Goal: Communication & Community: Connect with others

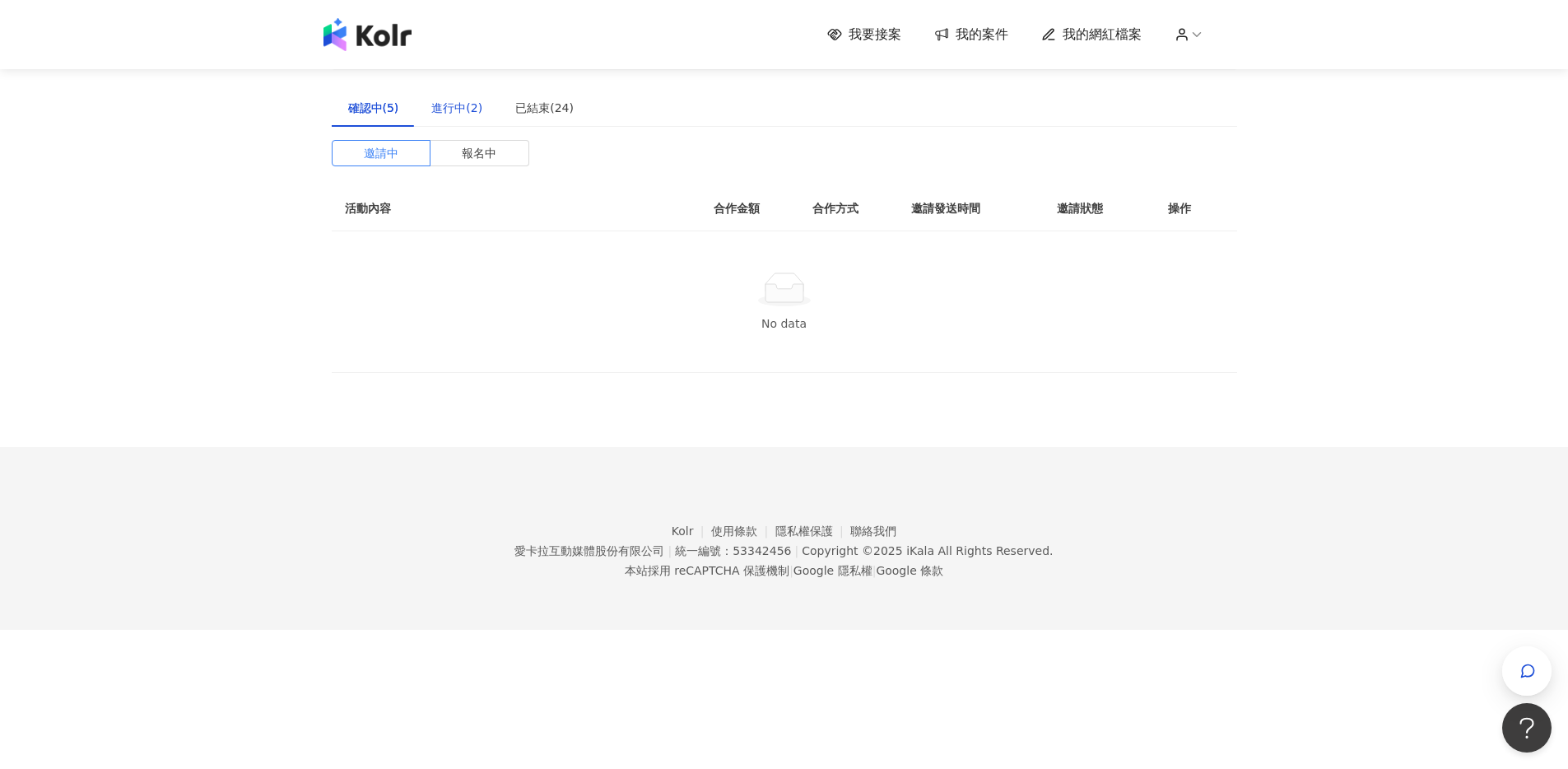
click at [436, 111] on div "進行中(2)" at bounding box center [456, 108] width 51 height 18
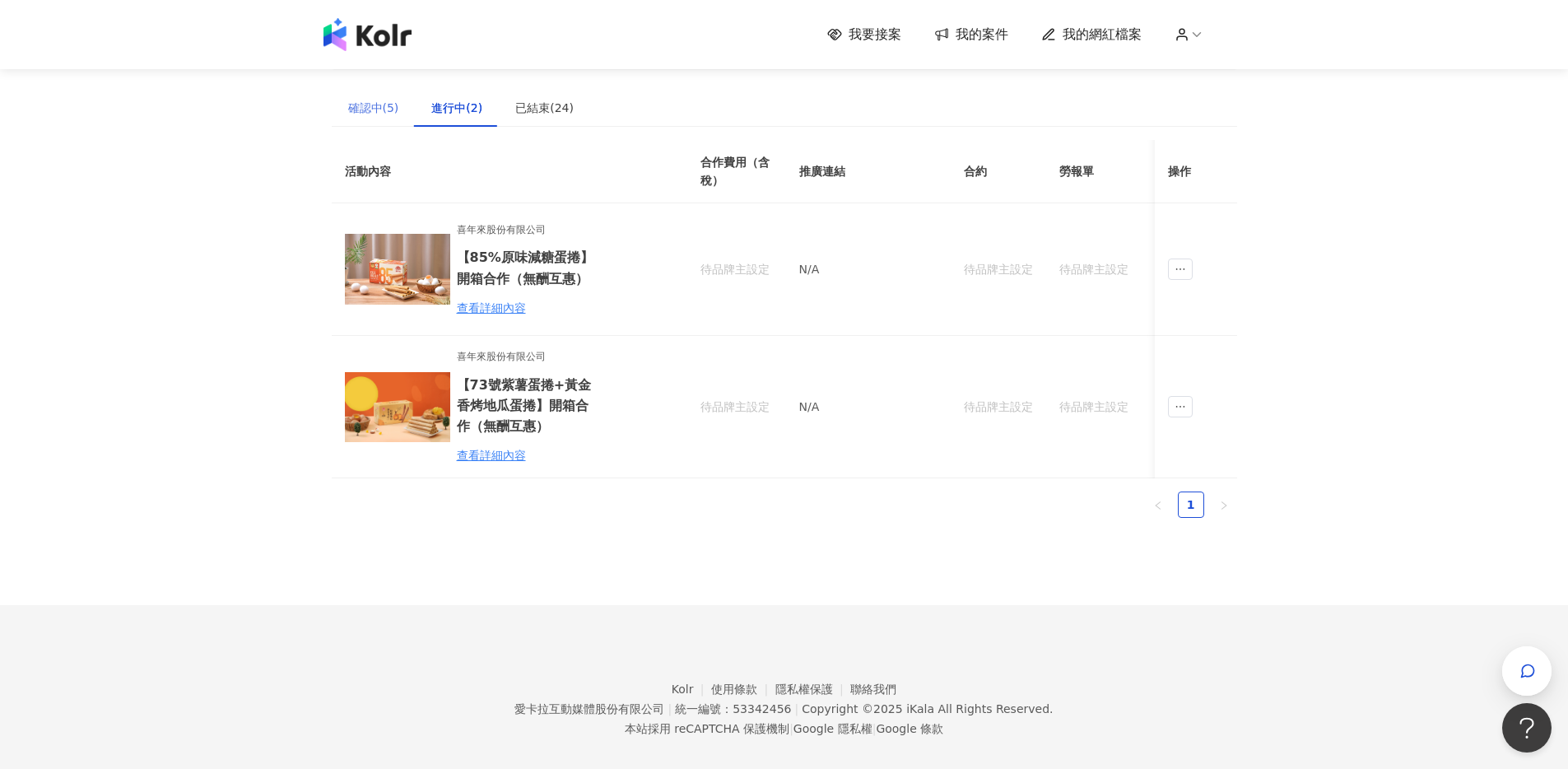
click at [381, 119] on div "確認中(5)" at bounding box center [374, 108] width 84 height 38
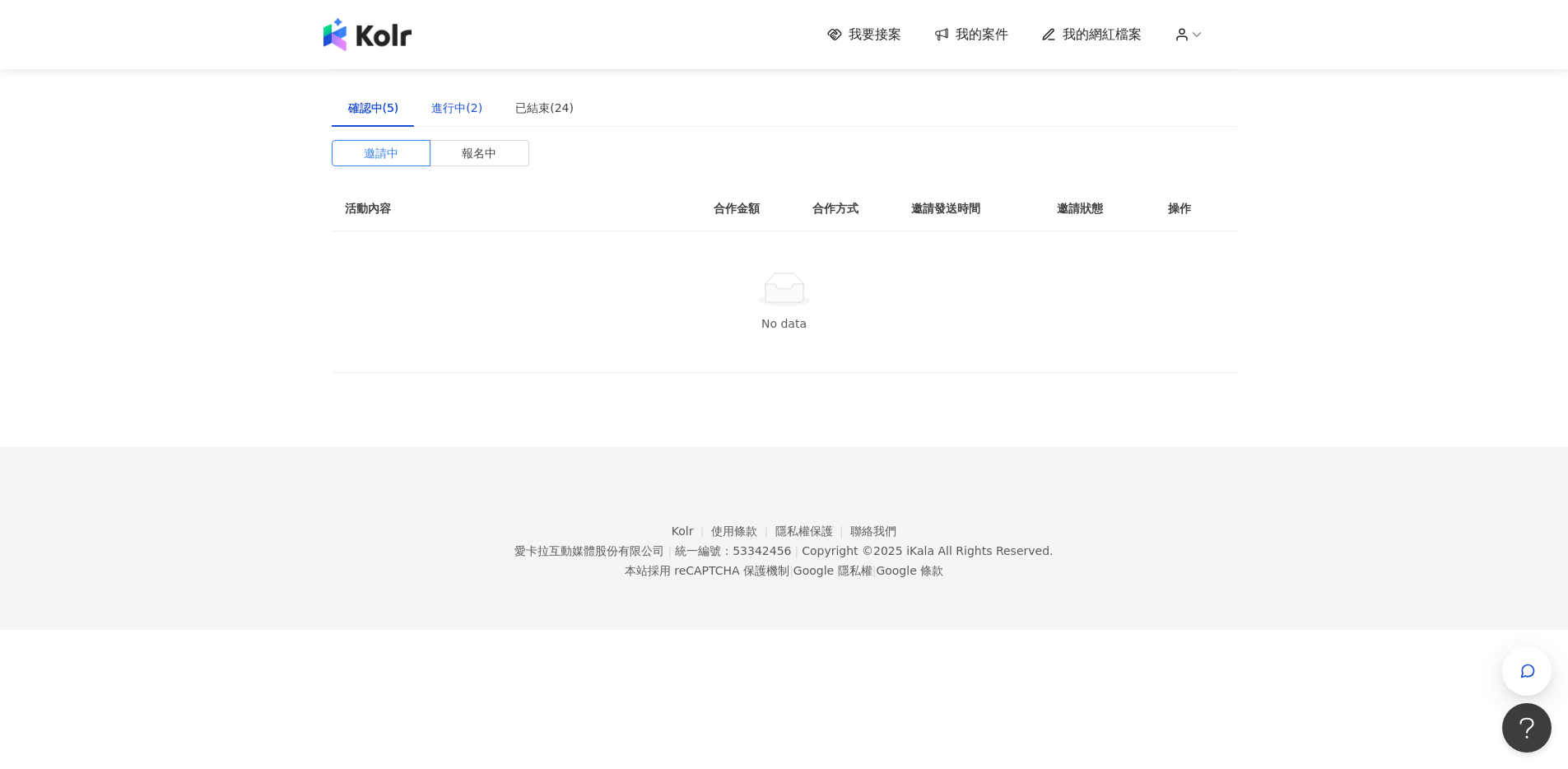
click at [460, 108] on div "進行中(2)" at bounding box center [456, 108] width 51 height 18
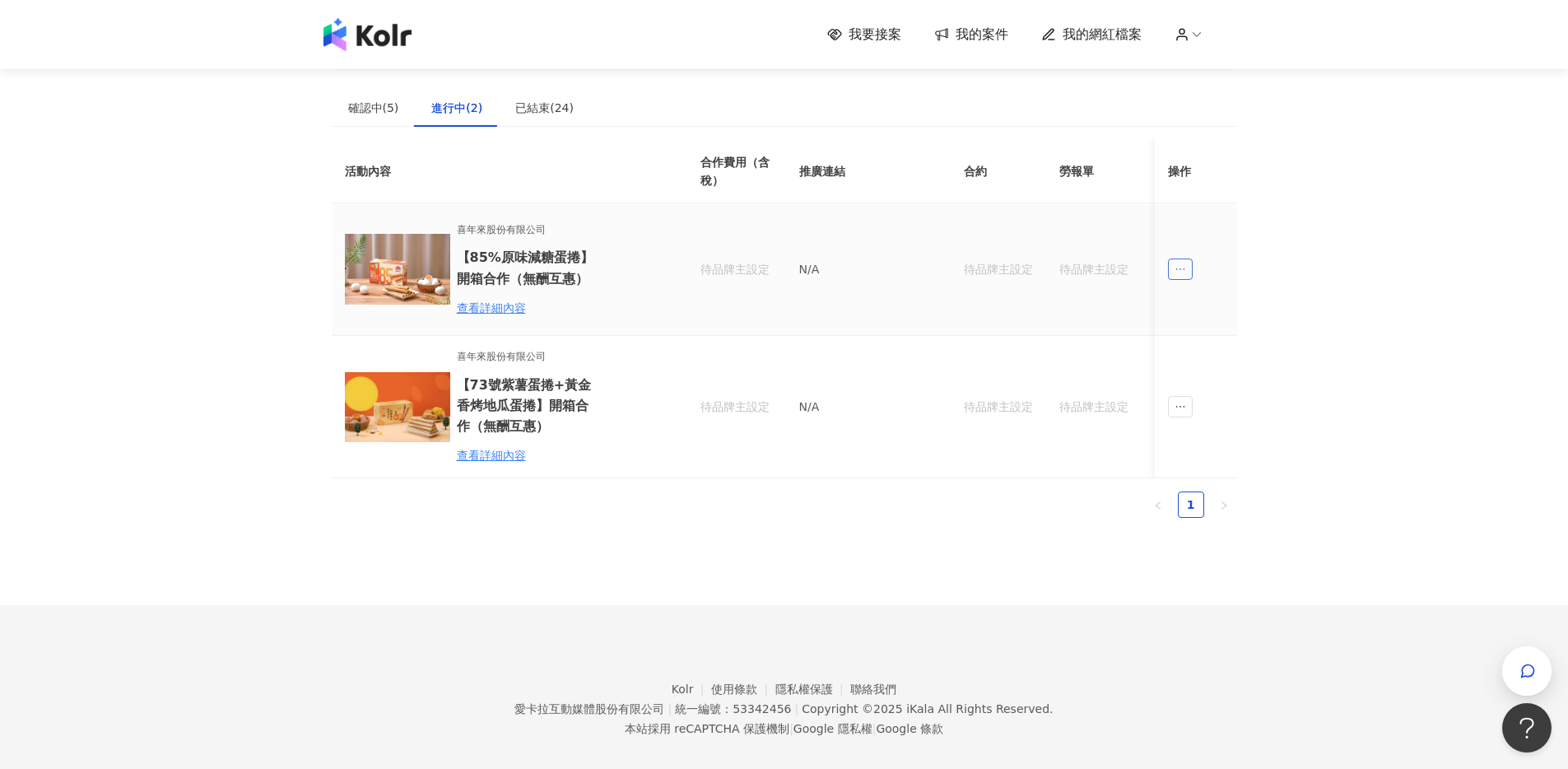
click at [1179, 264] on icon "ellipsis" at bounding box center [1181, 269] width 12 height 12
click at [1196, 329] on li "傳訊" at bounding box center [1210, 343] width 78 height 33
click at [1184, 276] on span "ellipsis" at bounding box center [1181, 269] width 25 height 22
click at [1205, 362] on ul "回報貼文 傳訊" at bounding box center [1210, 324] width 84 height 80
click at [1201, 338] on div "傳訊" at bounding box center [1209, 344] width 58 height 18
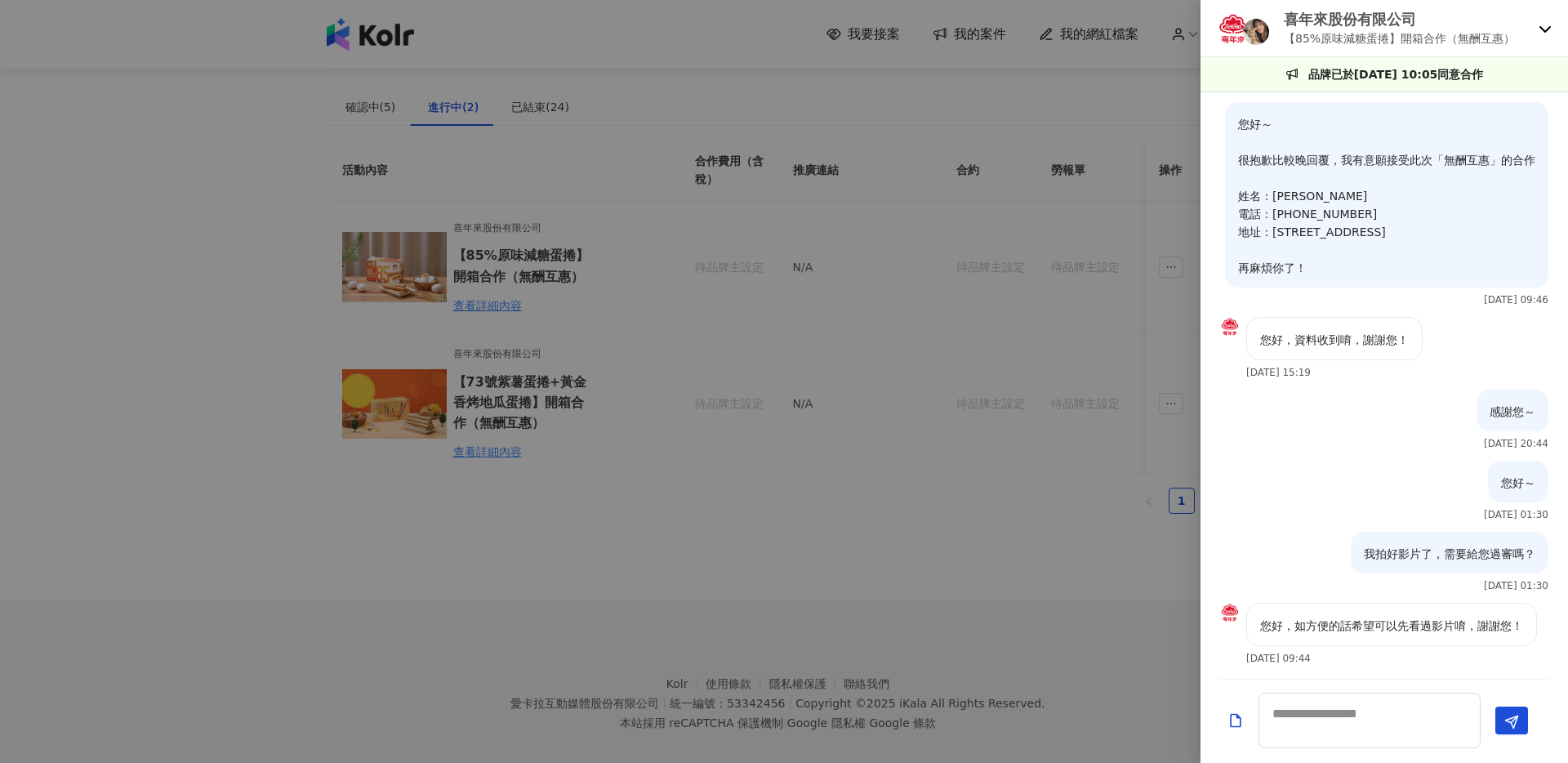
scroll to position [42, 0]
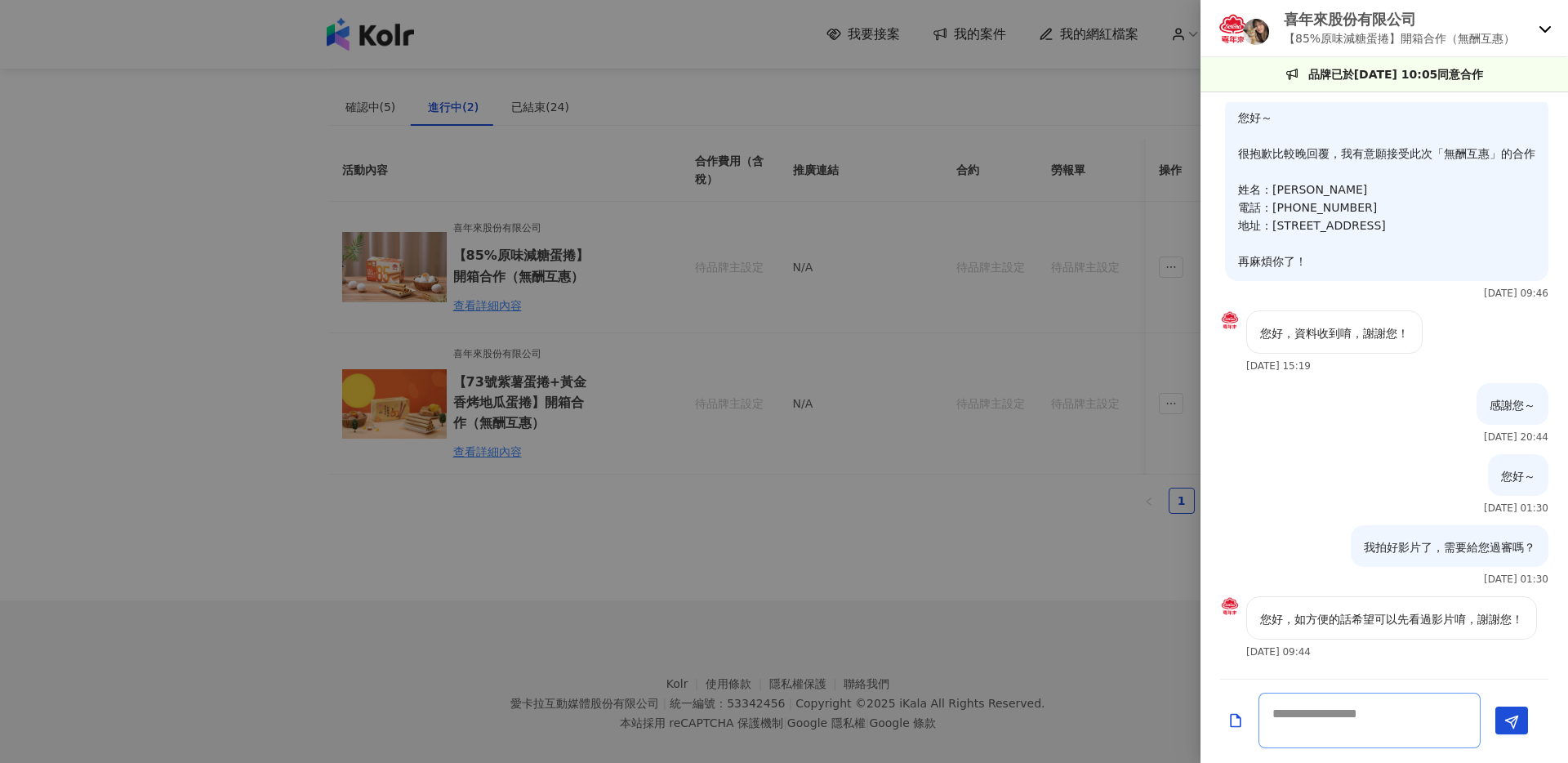
click at [1424, 734] on textarea at bounding box center [1369, 720] width 222 height 55
click at [1223, 716] on div at bounding box center [1236, 721] width 31 height 29
click at [1235, 721] on icon "Add a file" at bounding box center [1236, 721] width 17 height 17
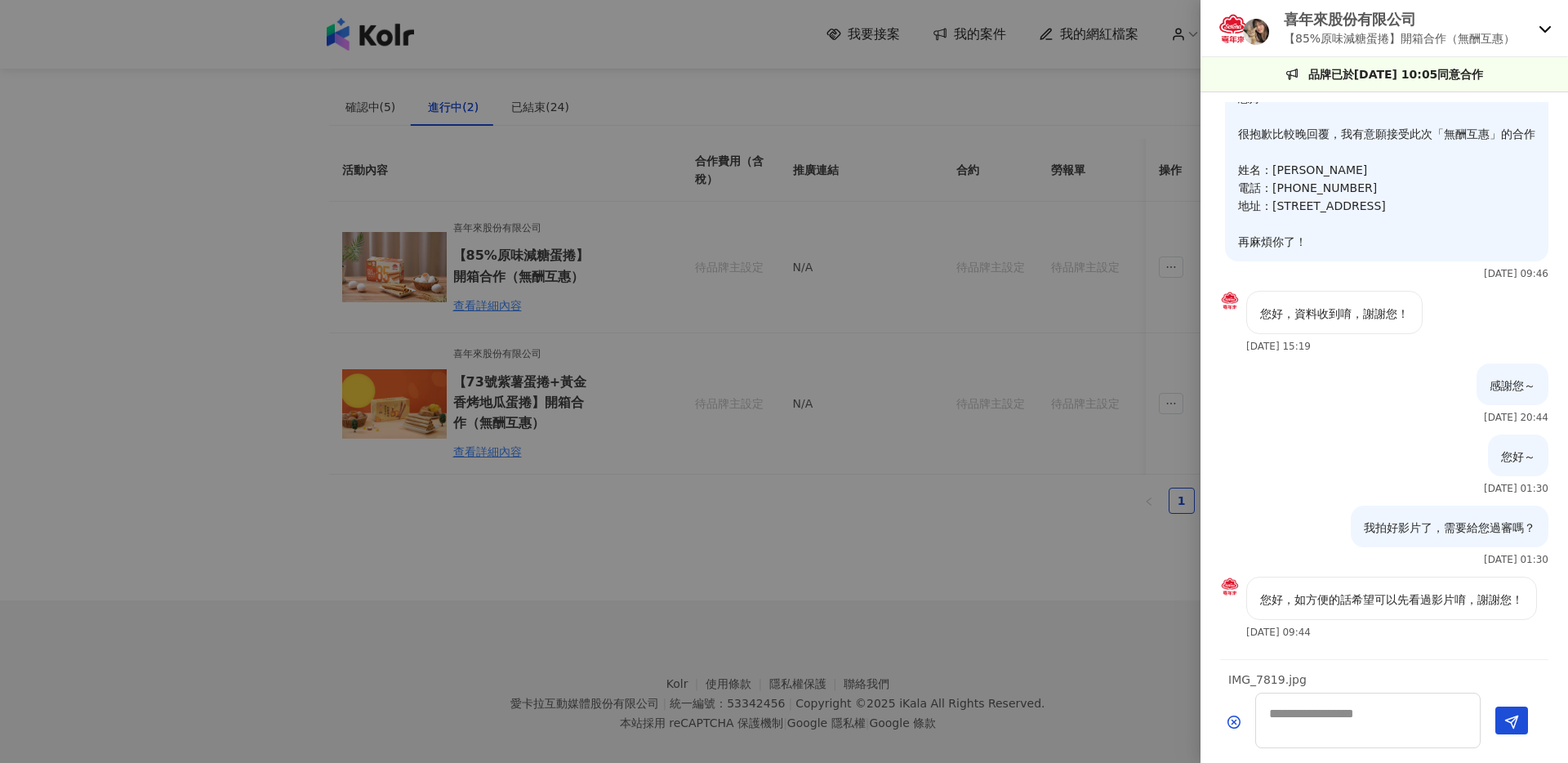
click at [1231, 722] on icon "Remove the file" at bounding box center [1235, 722] width 13 height 13
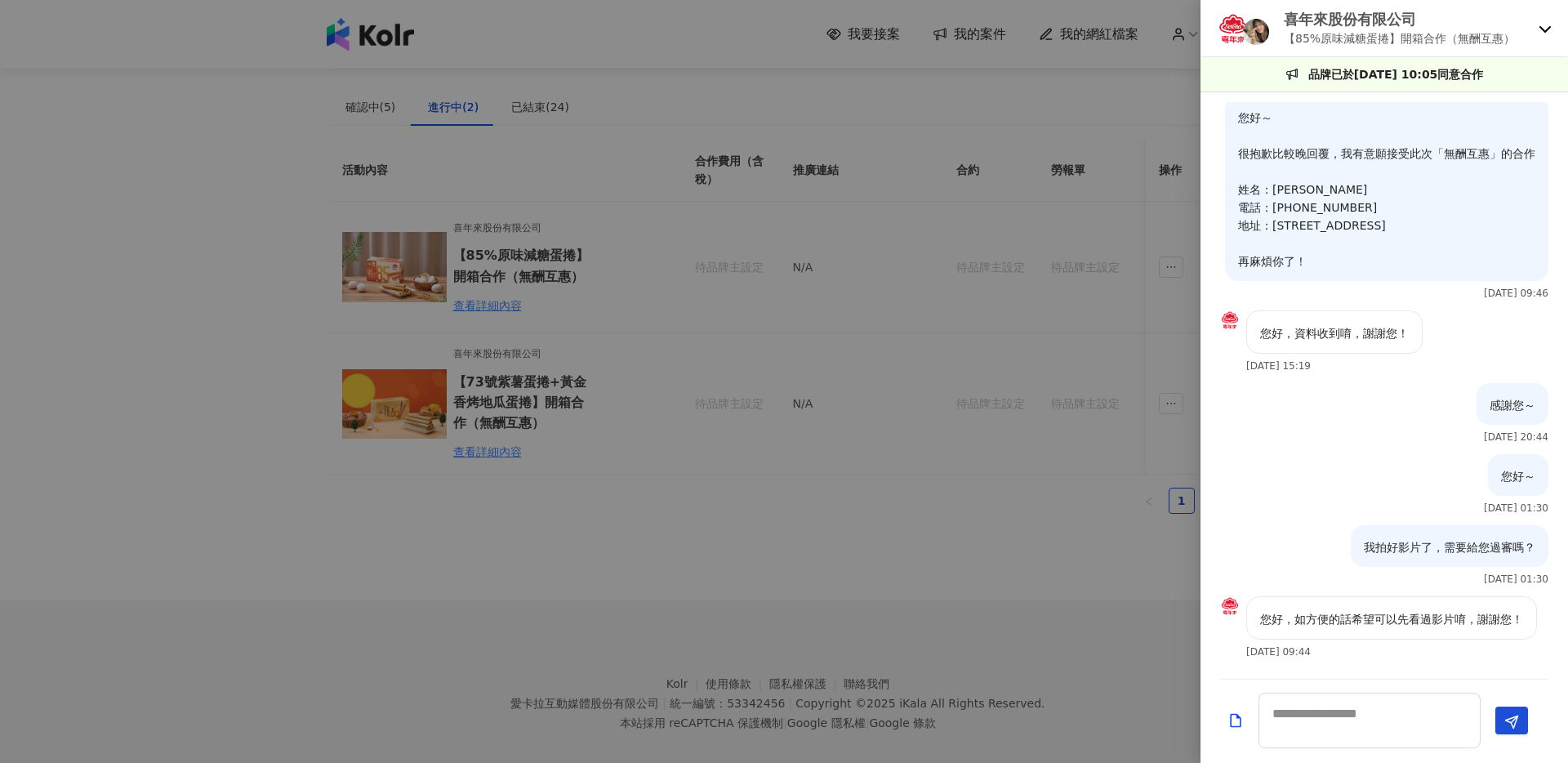
click at [1236, 717] on icon "Add a file" at bounding box center [1235, 720] width 11 height 14
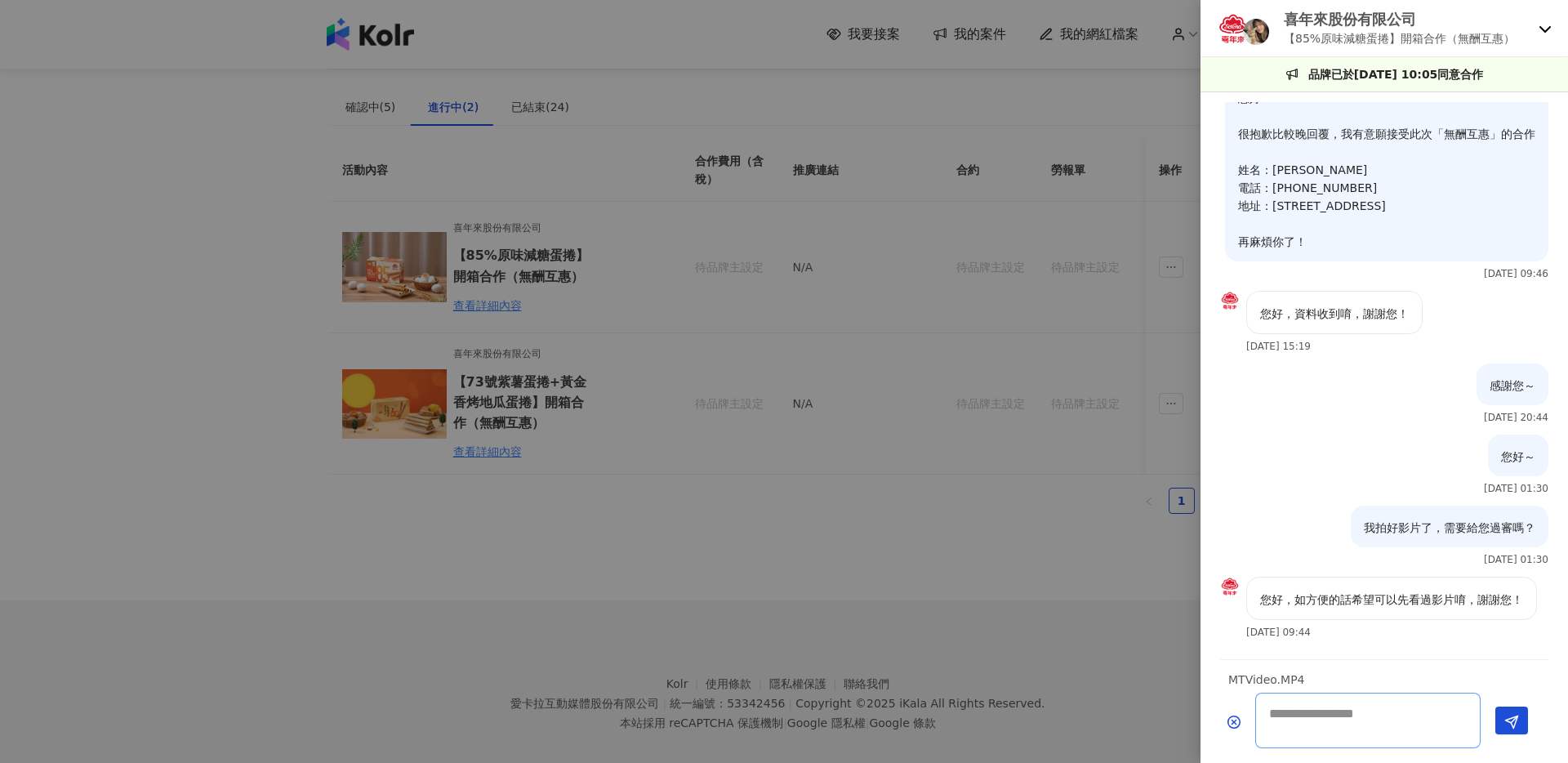
click at [1320, 718] on textarea at bounding box center [1368, 720] width 225 height 55
click at [1518, 720] on icon "Send" at bounding box center [1512, 722] width 15 height 15
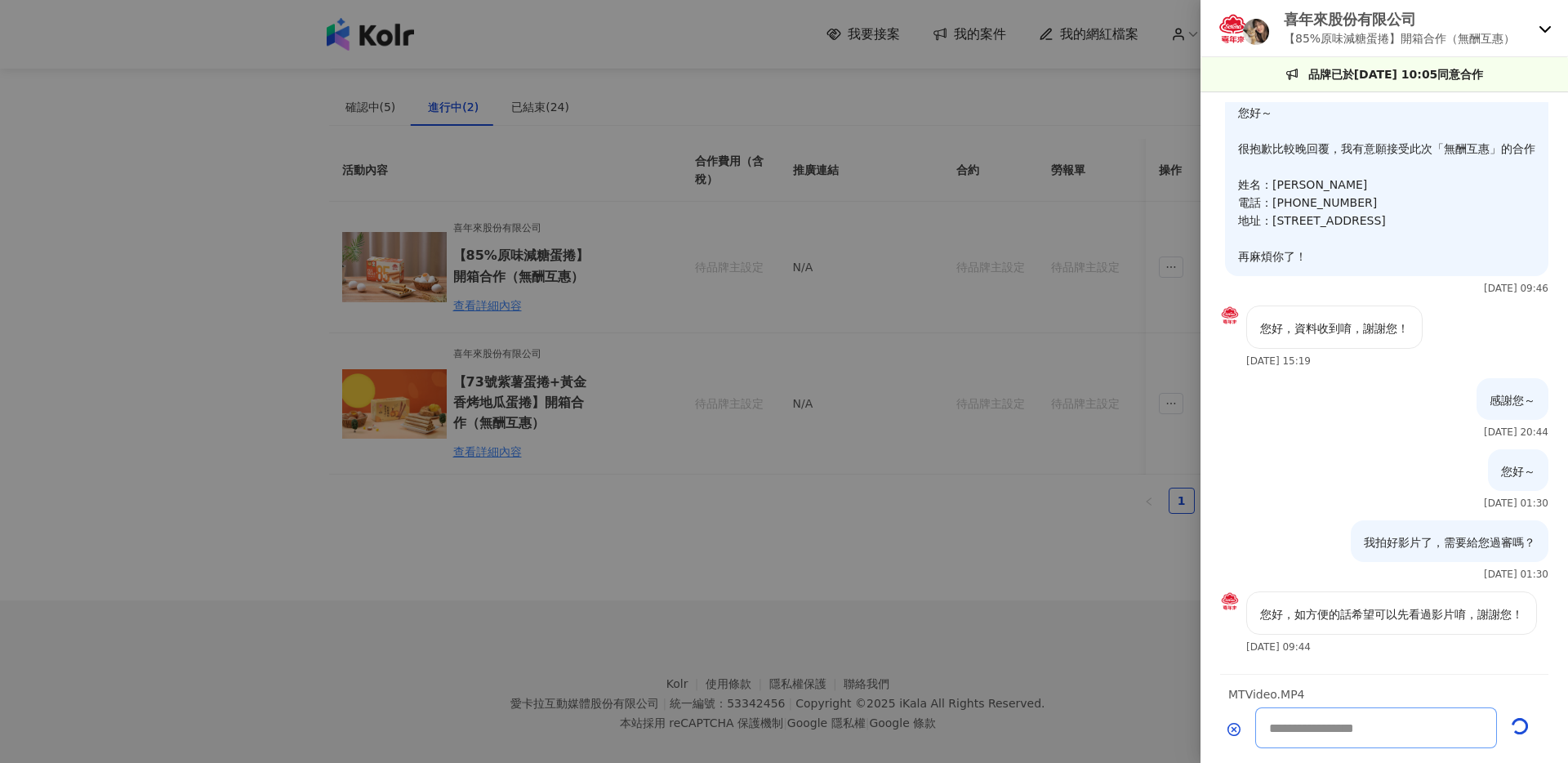
click at [1378, 737] on textarea at bounding box center [1376, 727] width 242 height 41
type textarea "*"
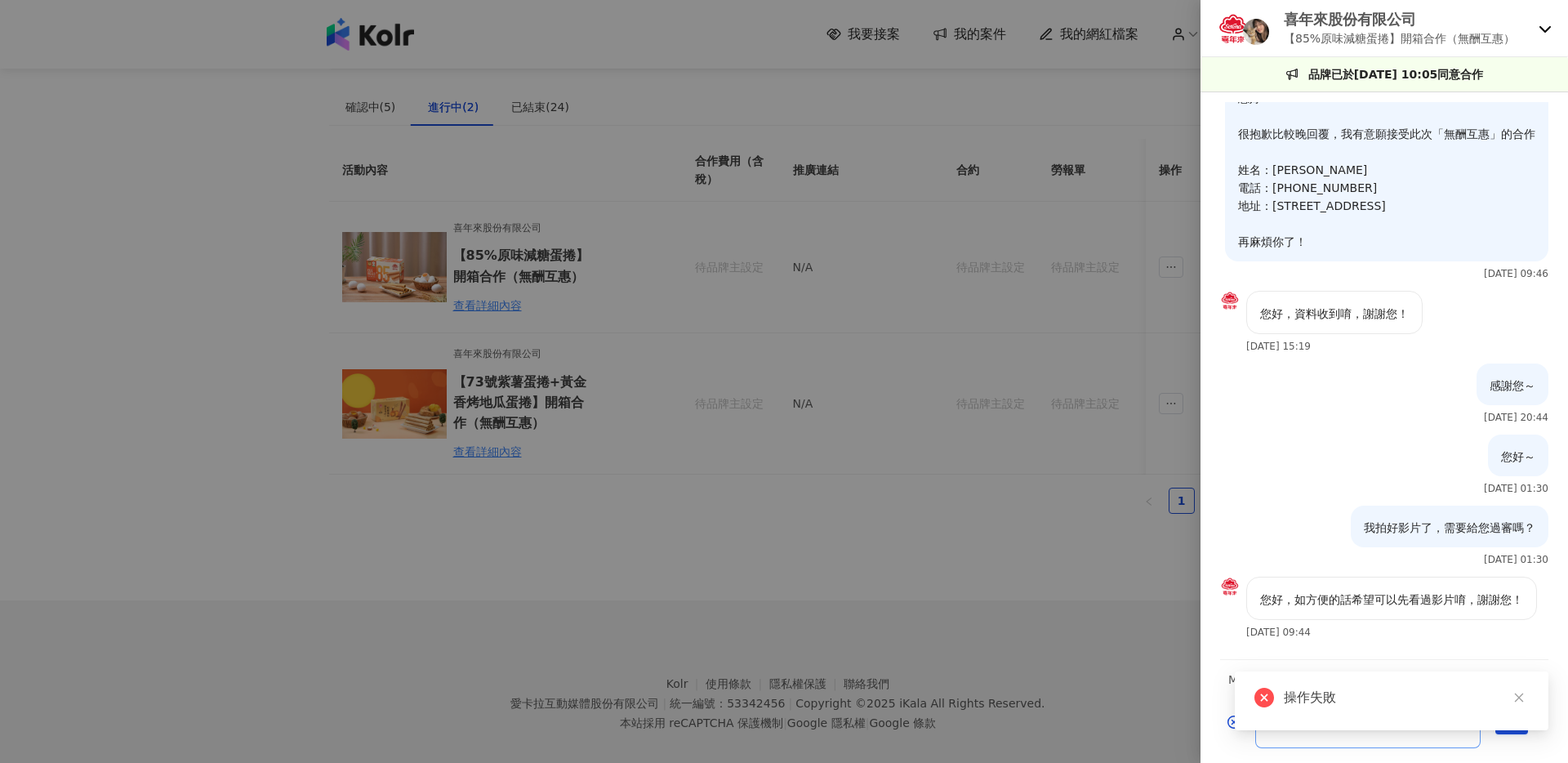
scroll to position [62, 0]
click at [1526, 722] on button "Send" at bounding box center [1511, 721] width 32 height 28
click at [1512, 717] on icon "Send" at bounding box center [1512, 722] width 15 height 15
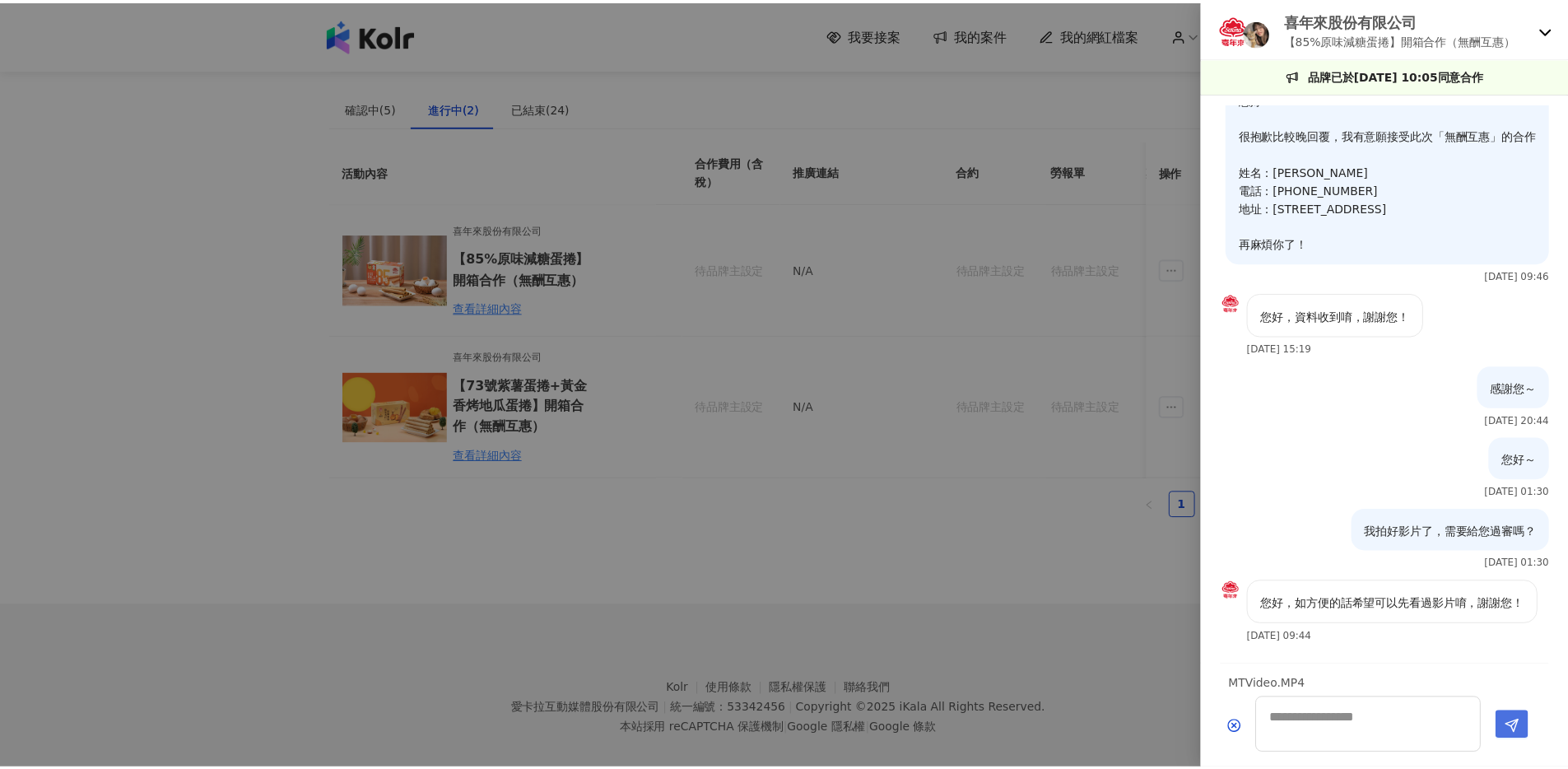
scroll to position [48, 0]
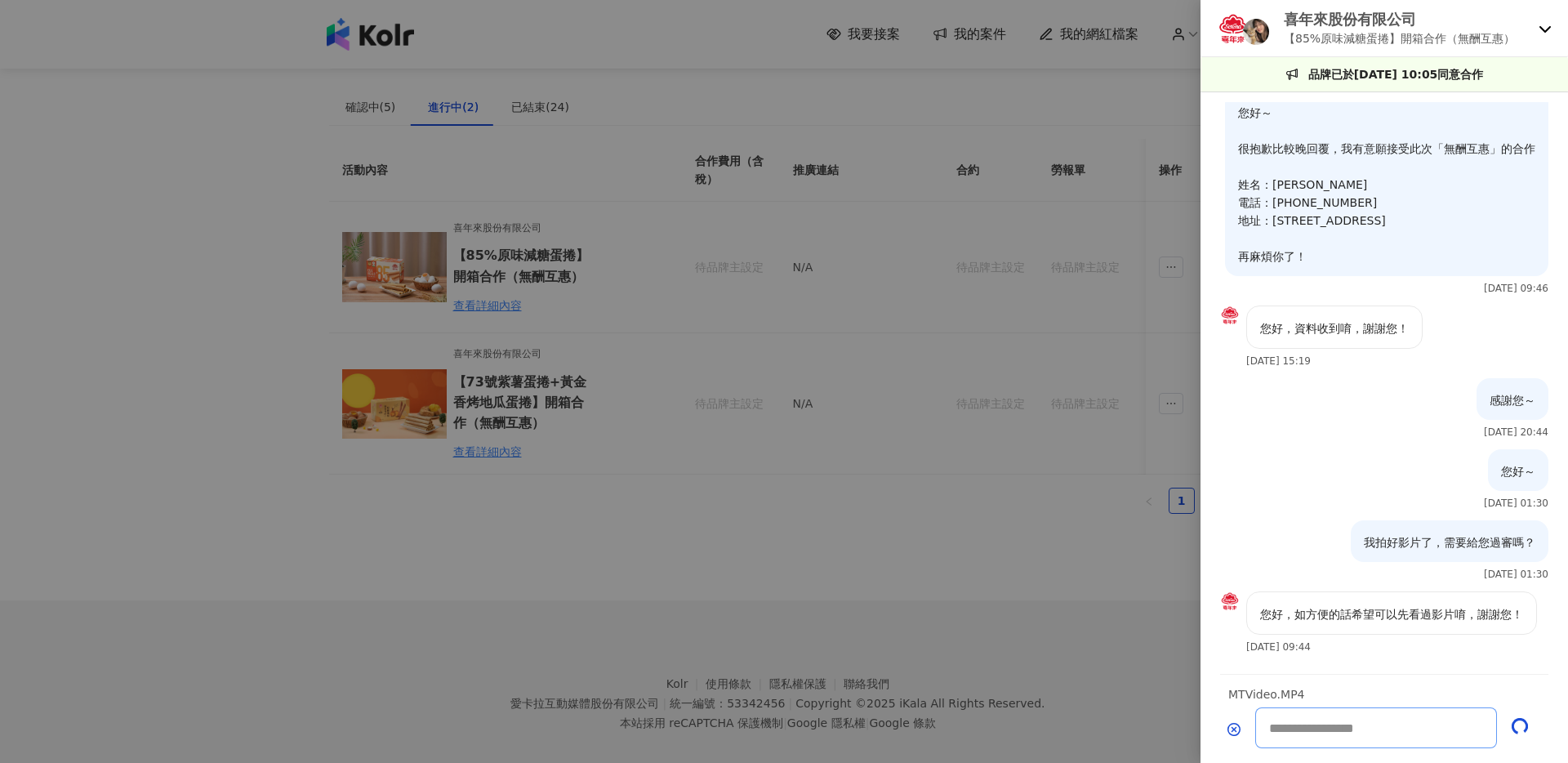
click at [1391, 732] on textarea at bounding box center [1376, 727] width 242 height 41
type textarea "*"
type textarea "******"
click at [1404, 39] on p "【85%原味減糖蛋捲】開箱合作（無酬互惠）" at bounding box center [1399, 39] width 231 height 18
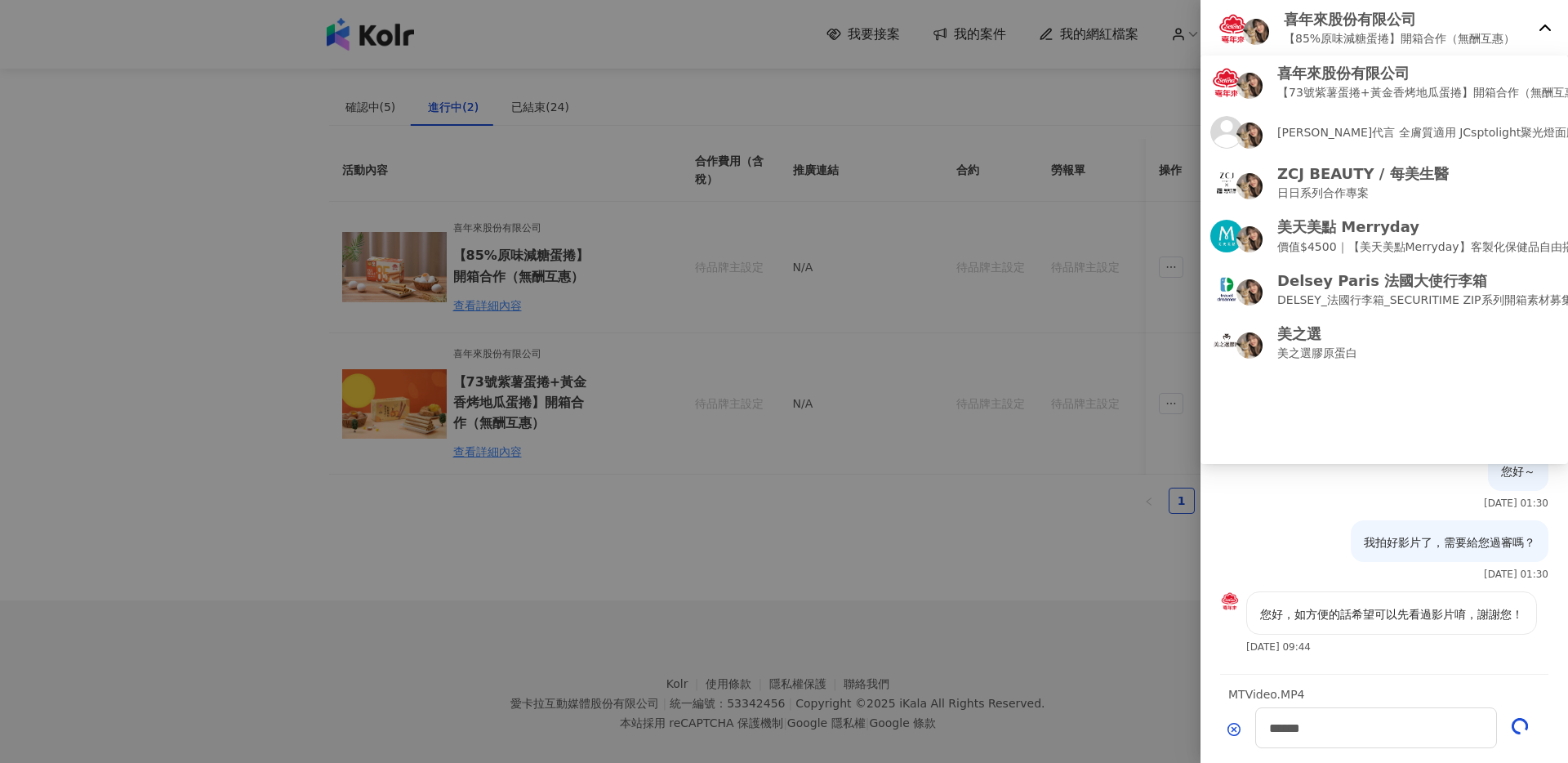
click at [1225, 28] on img at bounding box center [1233, 28] width 32 height 32
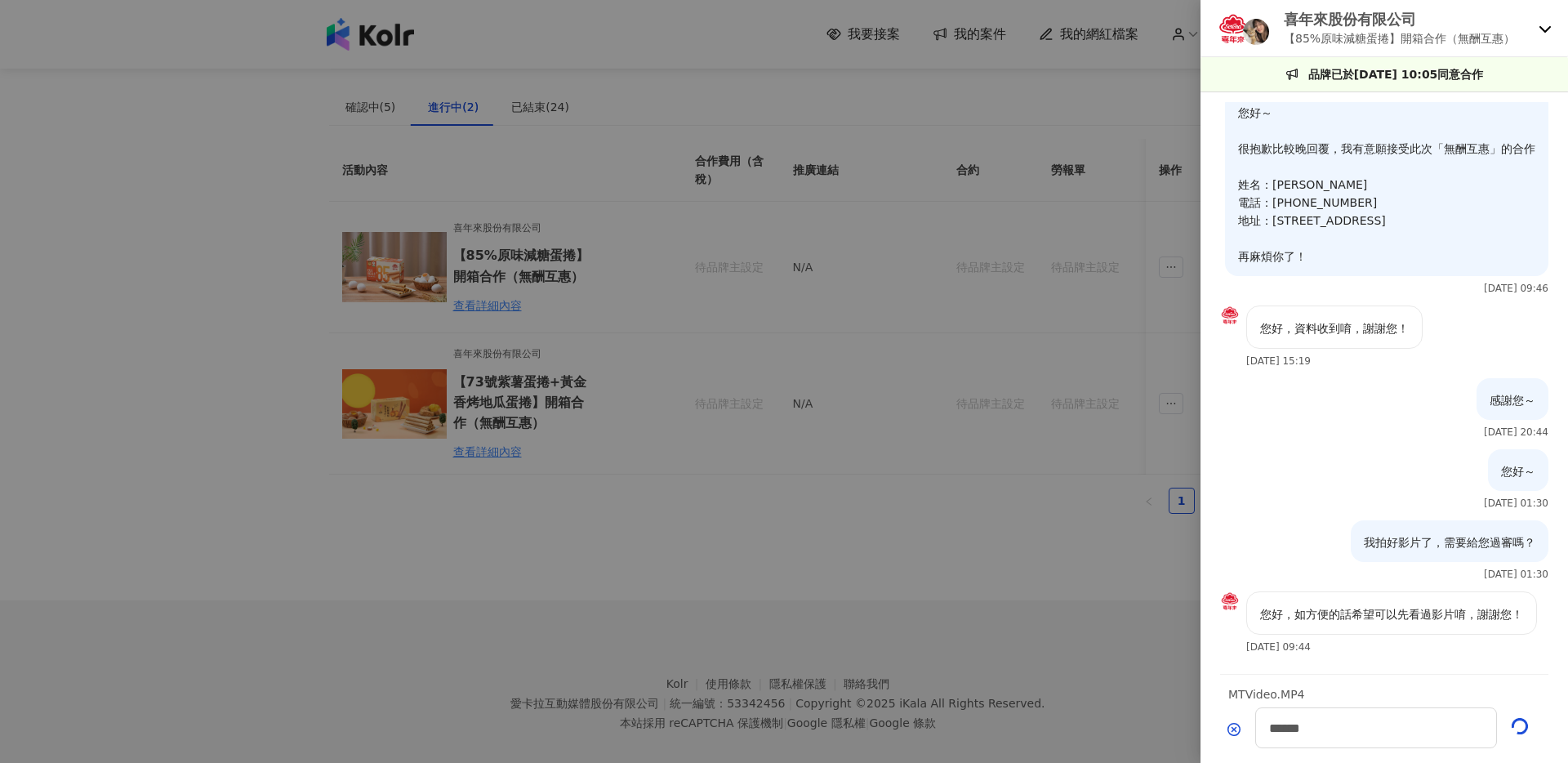
click at [509, 305] on div at bounding box center [784, 382] width 1568 height 763
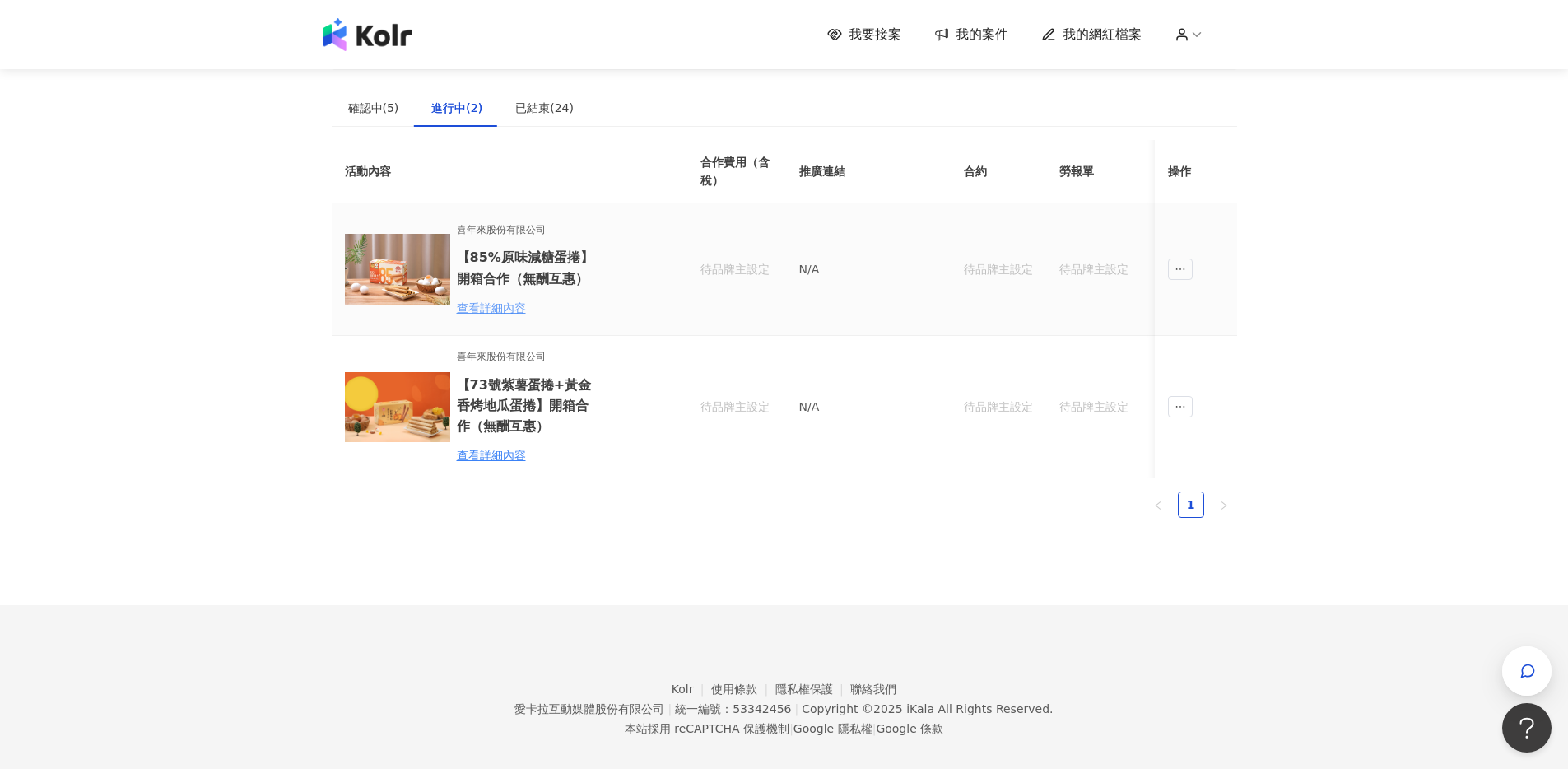
click at [490, 305] on div "查看詳細內容" at bounding box center [529, 308] width 144 height 18
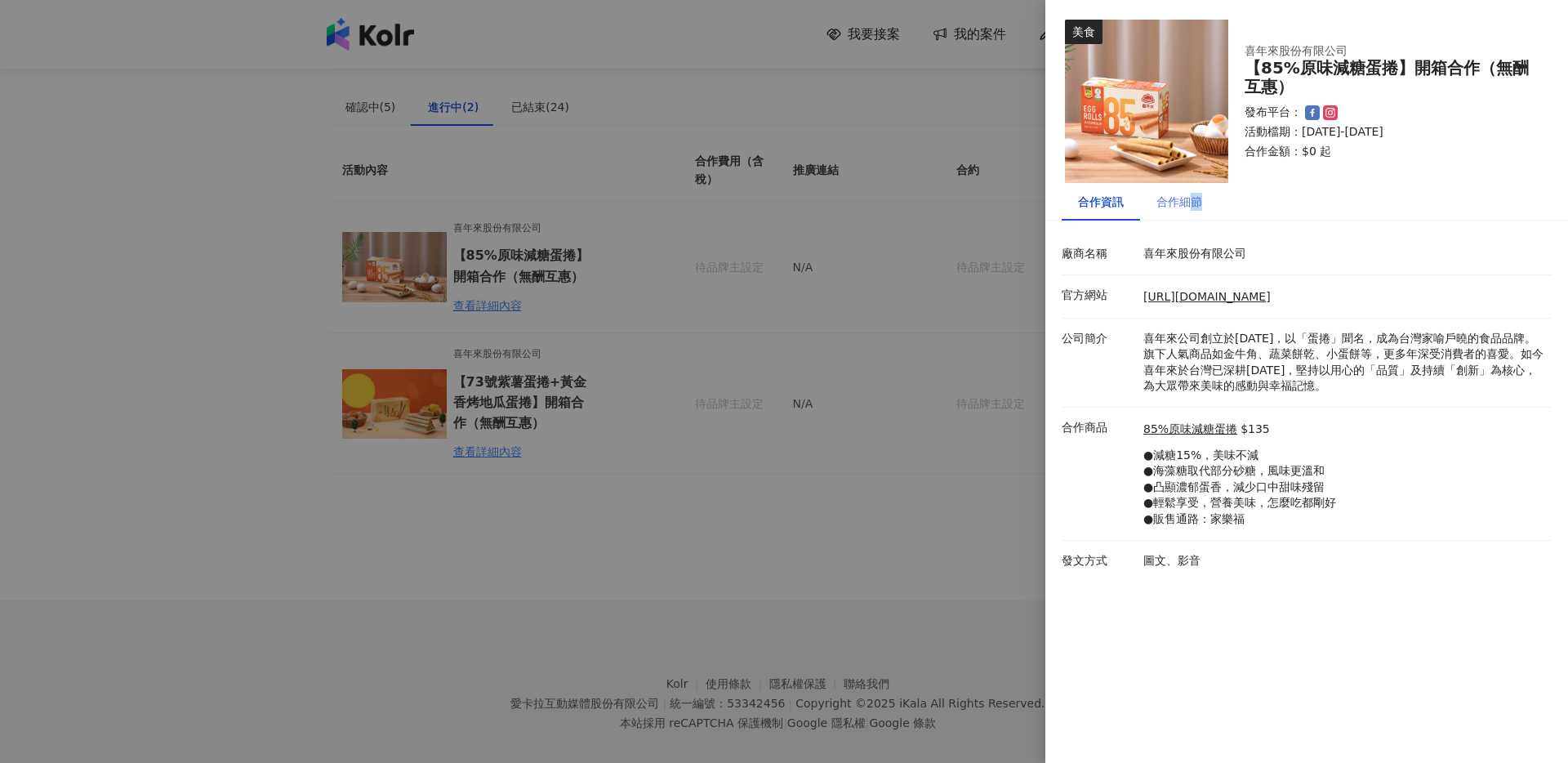
click at [1188, 209] on div "合作細節" at bounding box center [1179, 201] width 79 height 37
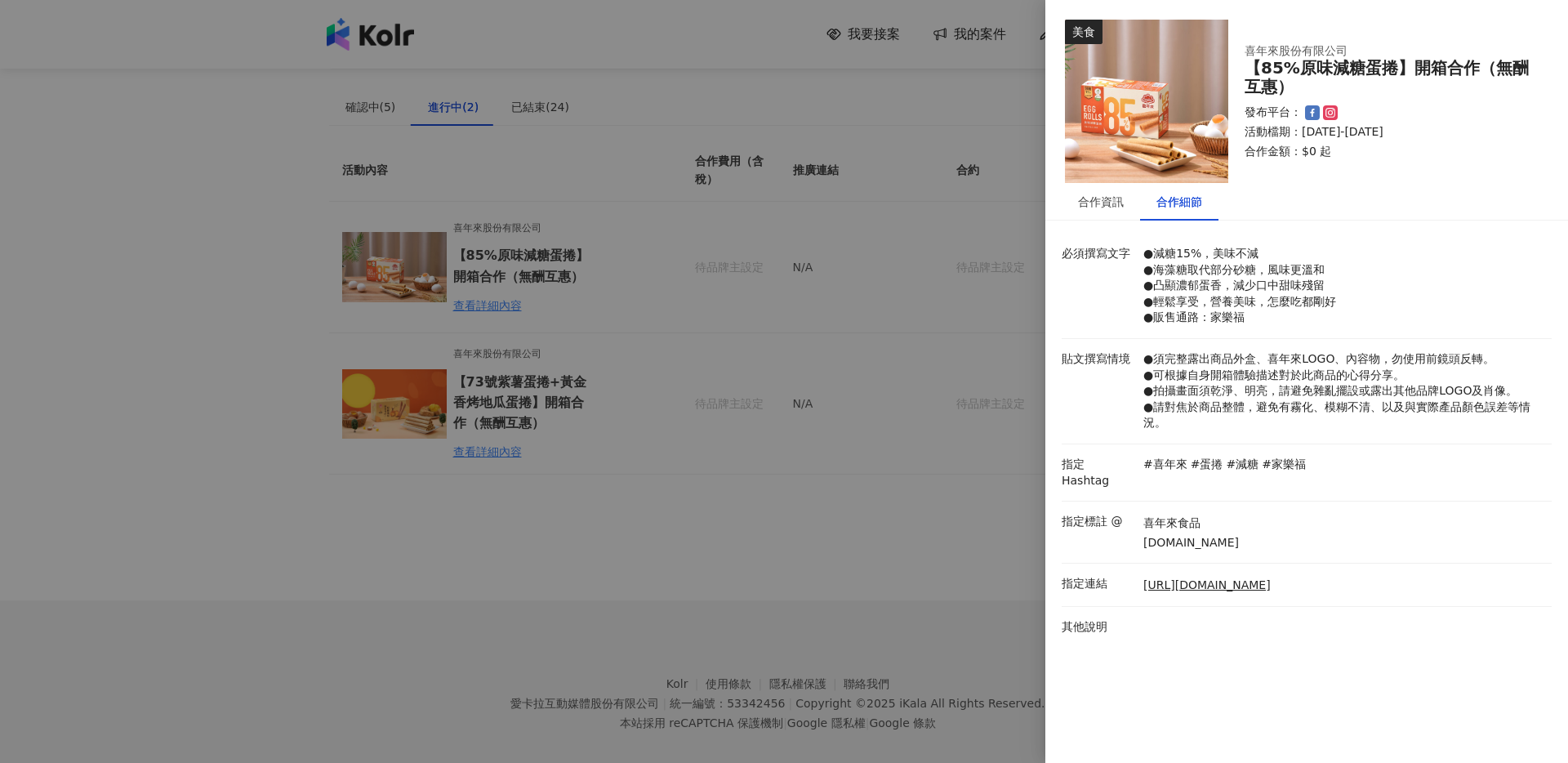
click at [1232, 651] on li "其他說明" at bounding box center [1307, 632] width 490 height 52
click at [809, 278] on div at bounding box center [784, 382] width 1568 height 763
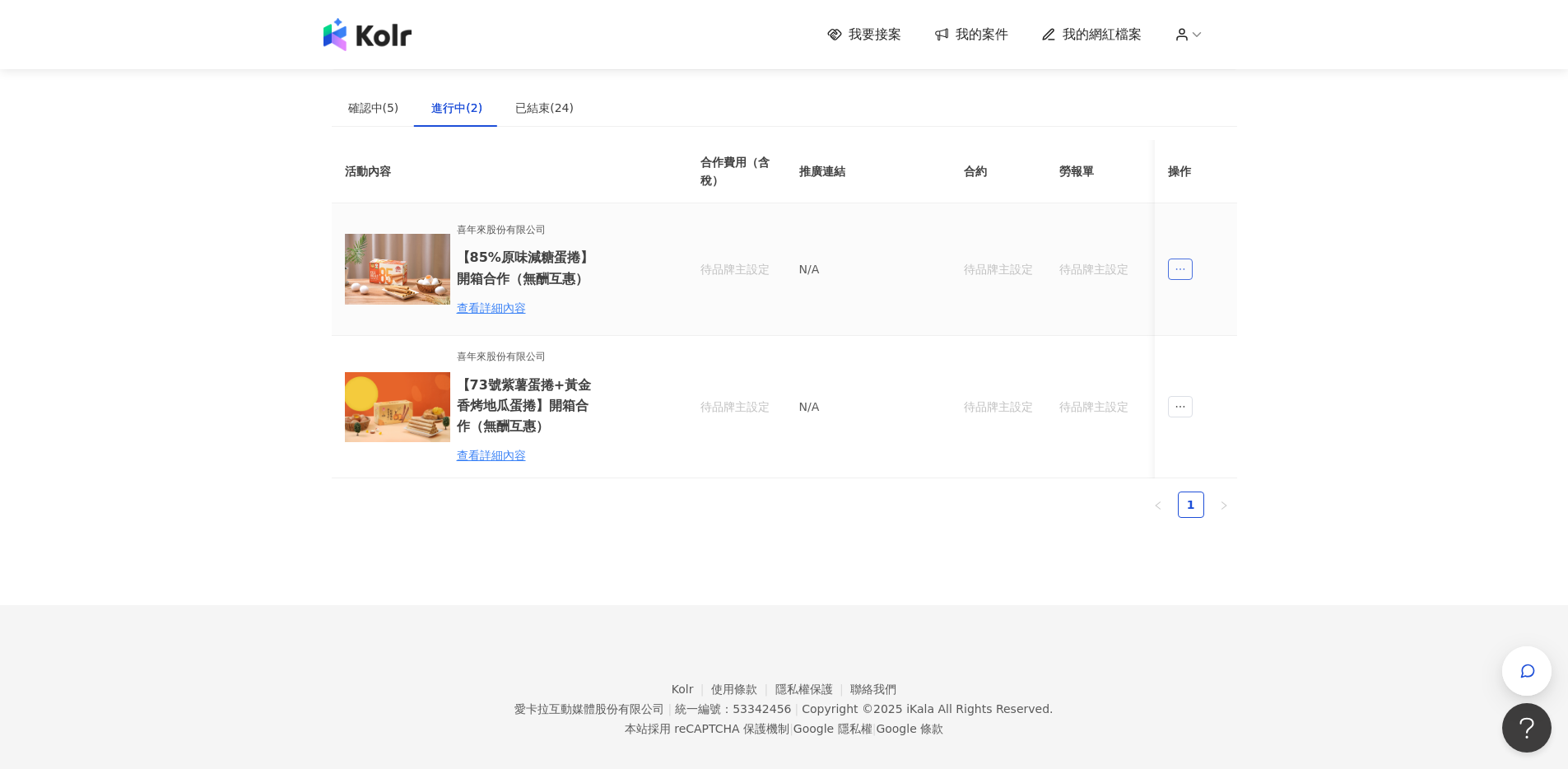
click at [1182, 266] on icon "ellipsis" at bounding box center [1181, 269] width 12 height 12
click at [1212, 350] on div "傳訊" at bounding box center [1209, 344] width 58 height 18
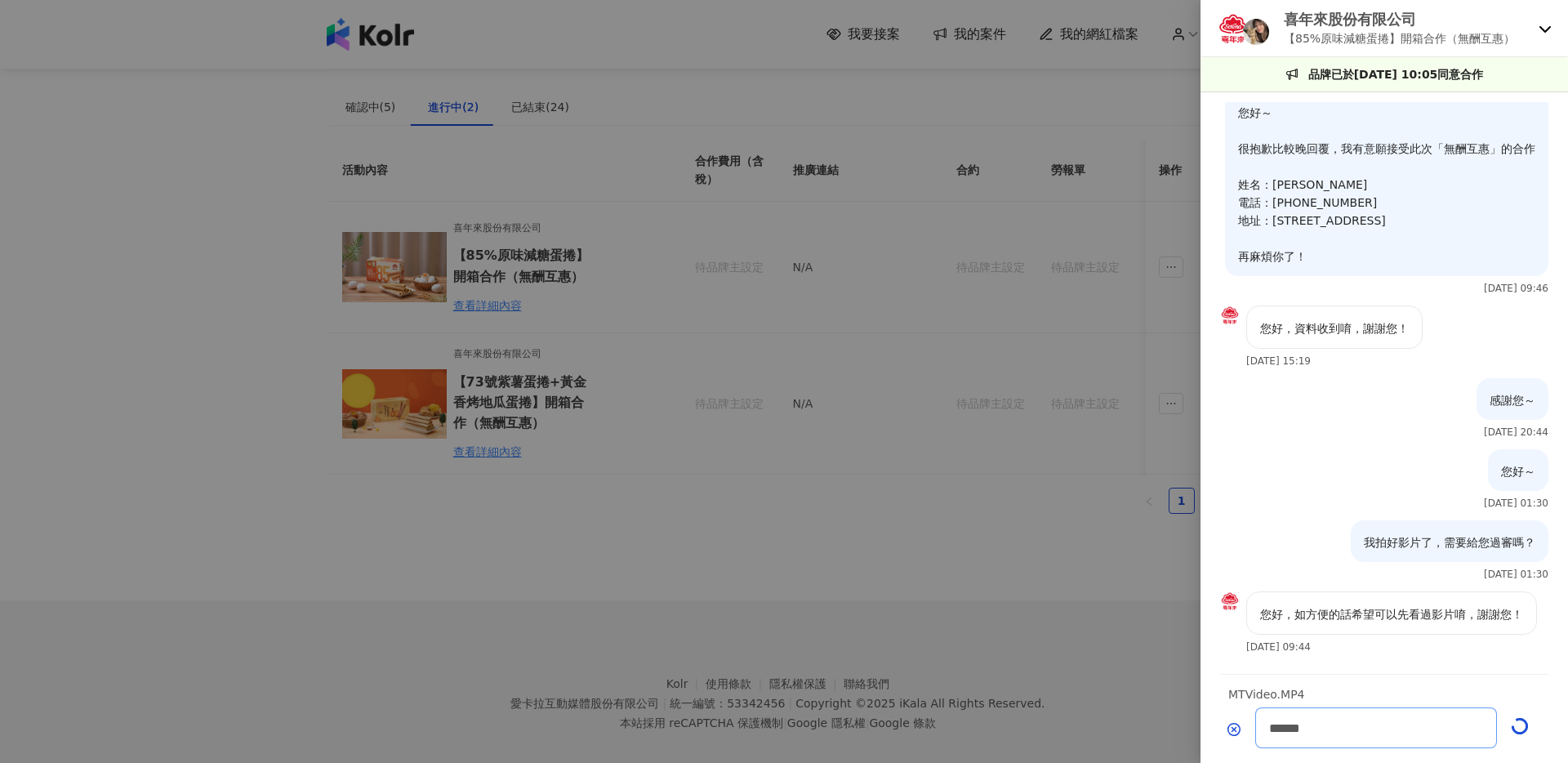
click at [1364, 727] on textarea "******" at bounding box center [1376, 727] width 242 height 41
click at [1355, 737] on textarea "******" at bounding box center [1376, 727] width 242 height 41
click at [1234, 732] on icon "Remove the file" at bounding box center [1235, 730] width 13 height 13
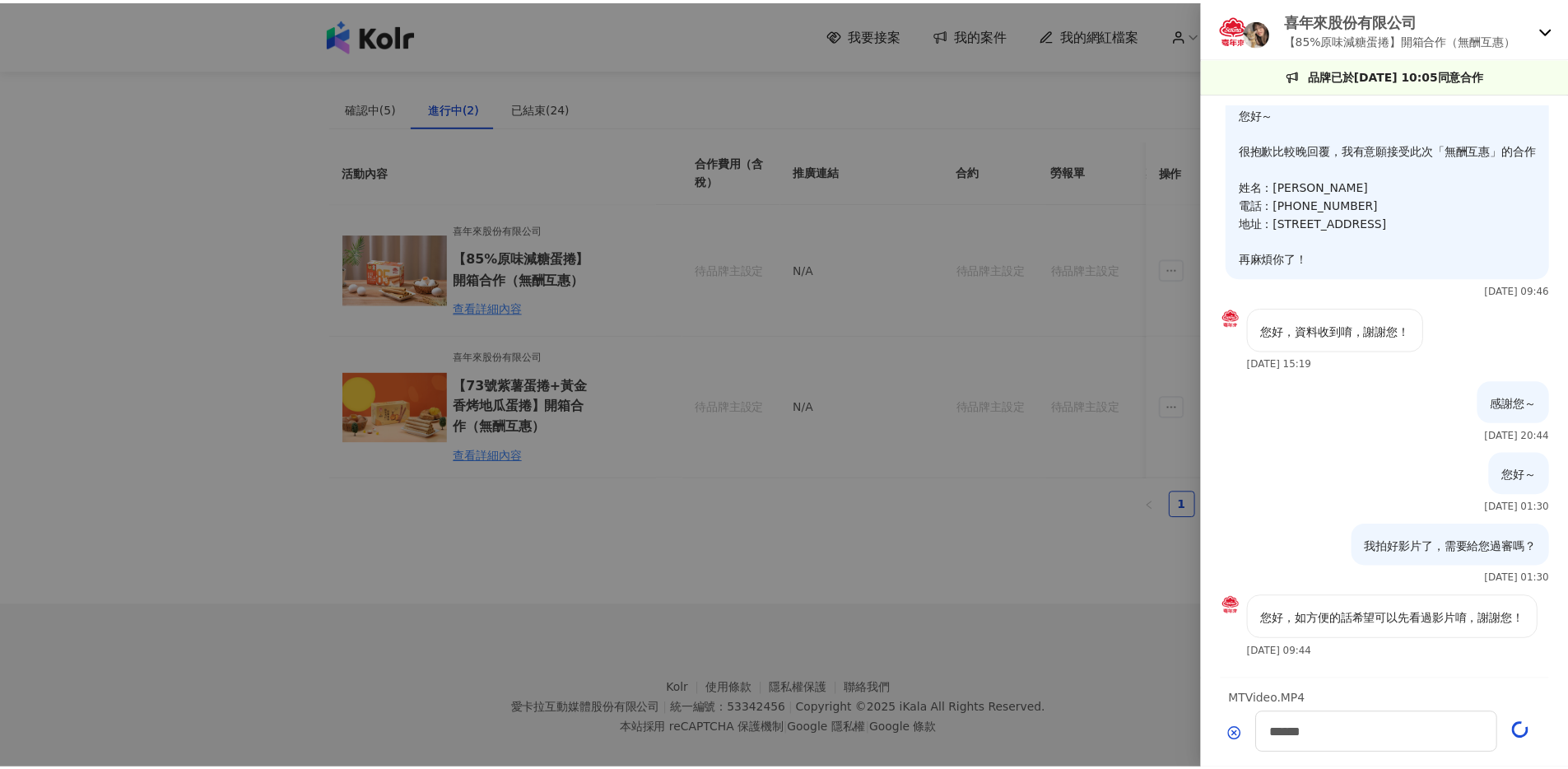
scroll to position [28, 0]
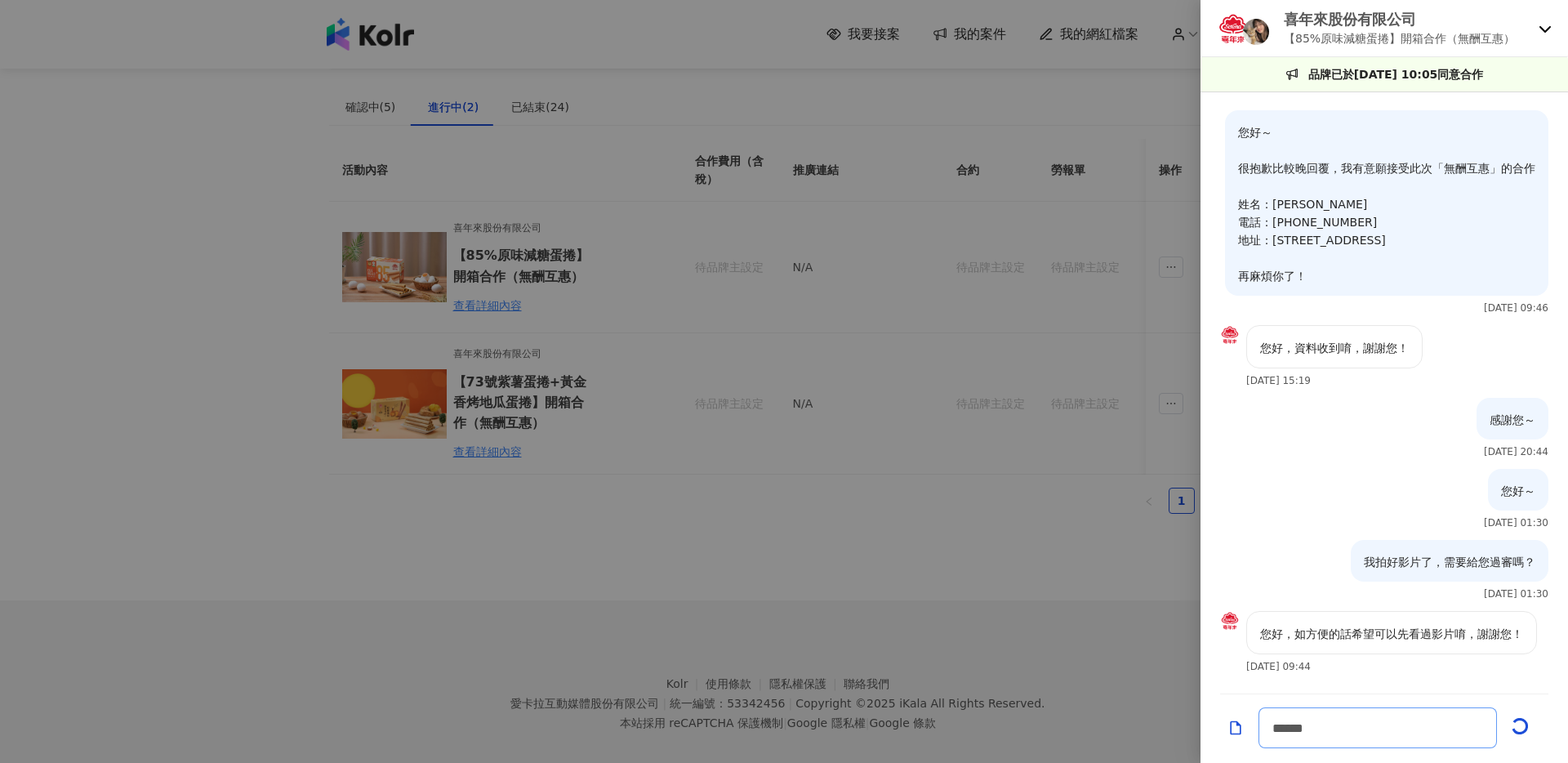
click at [1412, 733] on textarea "******" at bounding box center [1378, 727] width 238 height 41
click at [1511, 735] on div "******" at bounding box center [1378, 727] width 315 height 41
click at [922, 617] on div at bounding box center [784, 382] width 1568 height 763
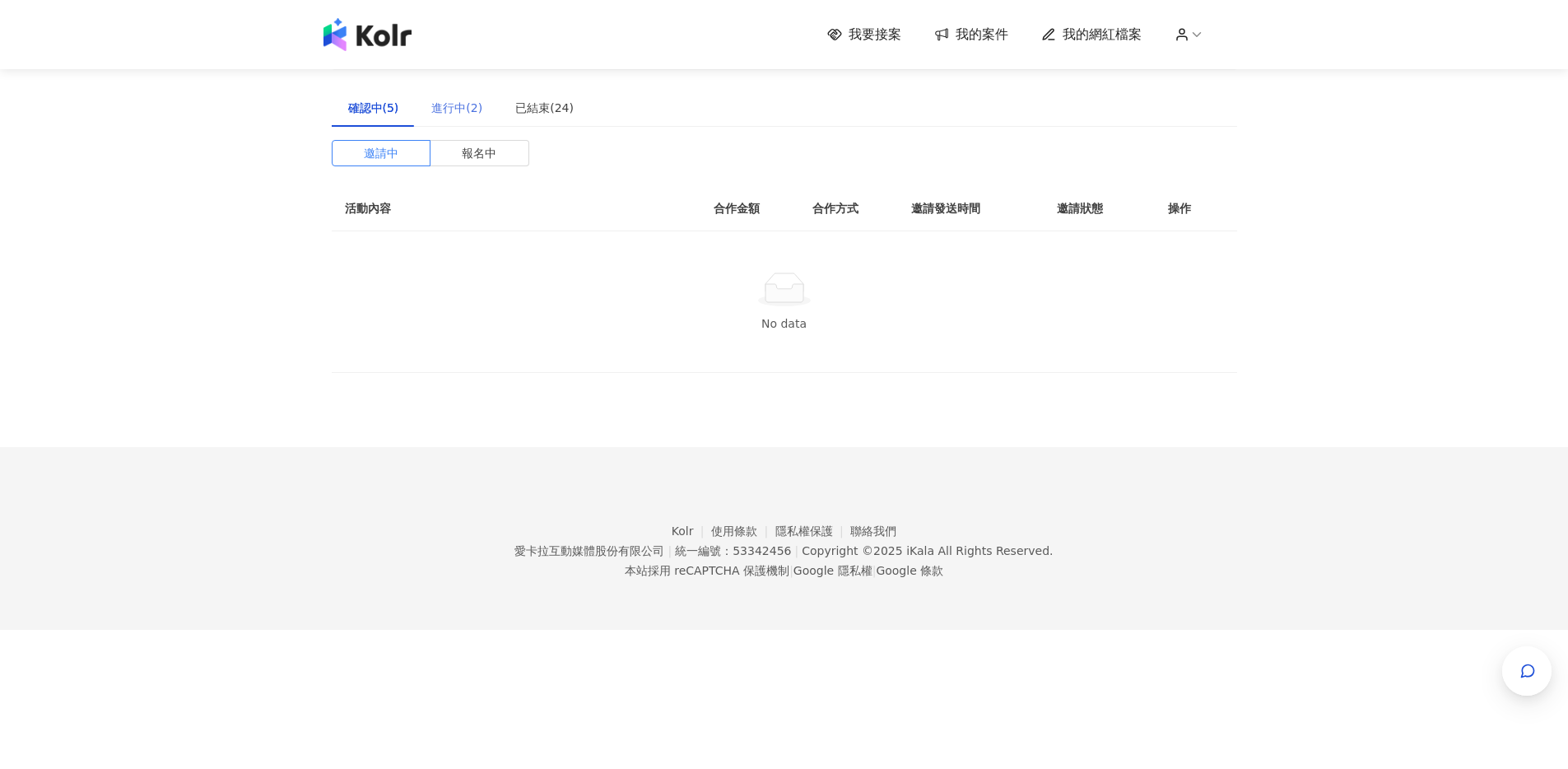
click at [424, 95] on div "進行中(2)" at bounding box center [456, 108] width 84 height 38
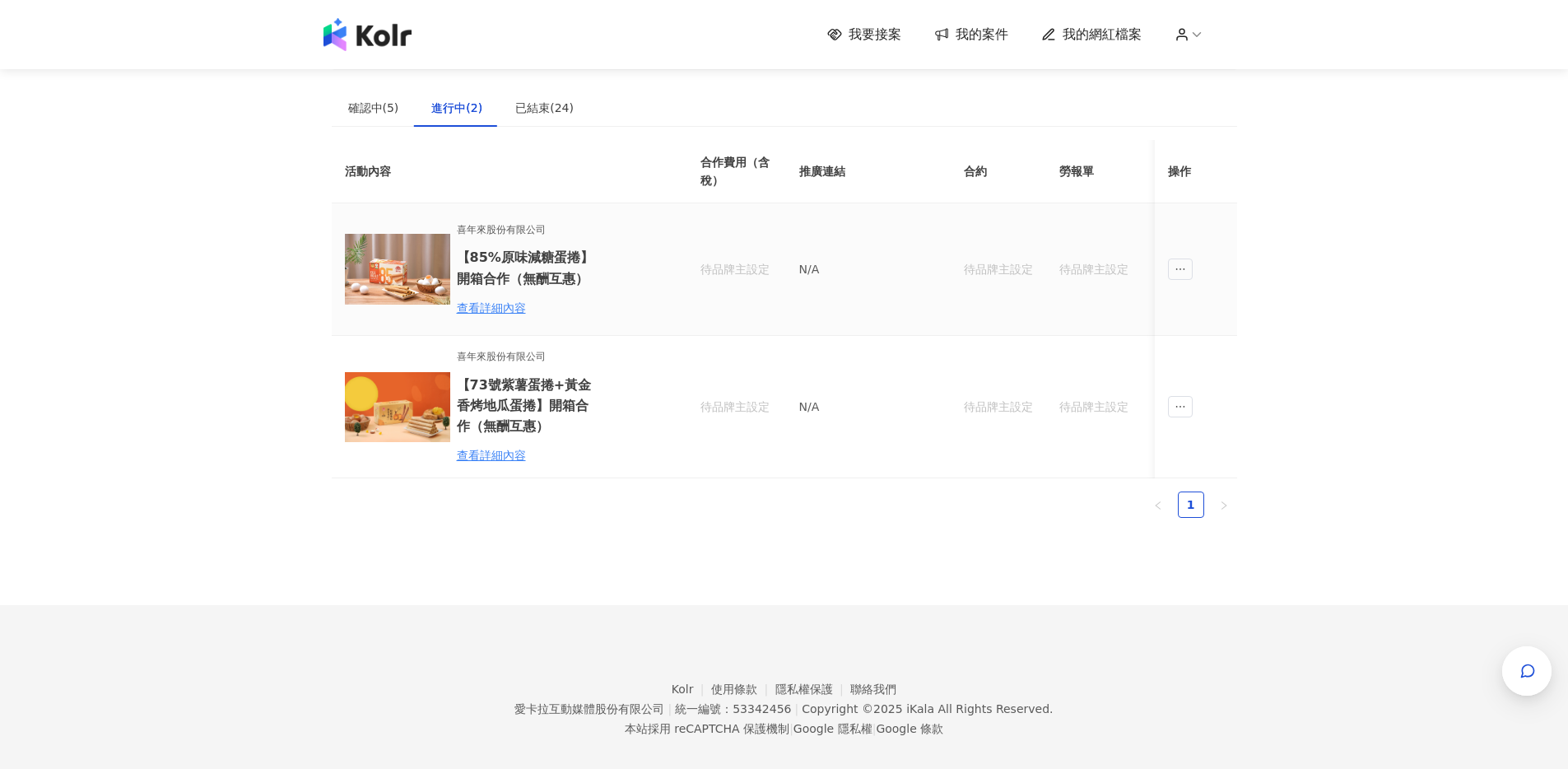
drag, startPoint x: 1181, startPoint y: 262, endPoint x: 1193, endPoint y: 278, distance: 20.0
click at [1181, 262] on span "ellipsis" at bounding box center [1181, 269] width 25 height 22
click at [1212, 337] on div "傳訊" at bounding box center [1209, 344] width 58 height 18
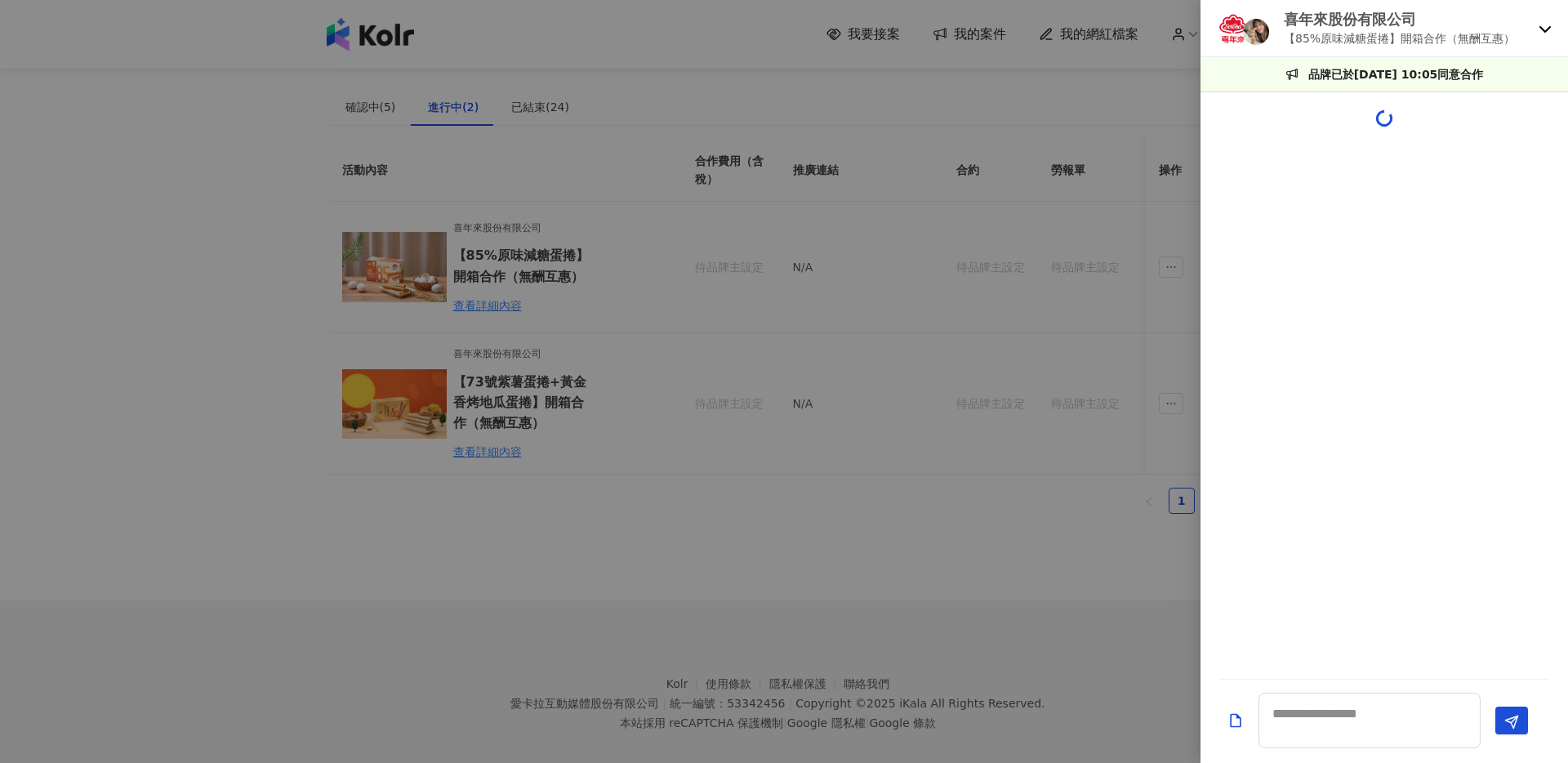
scroll to position [42, 0]
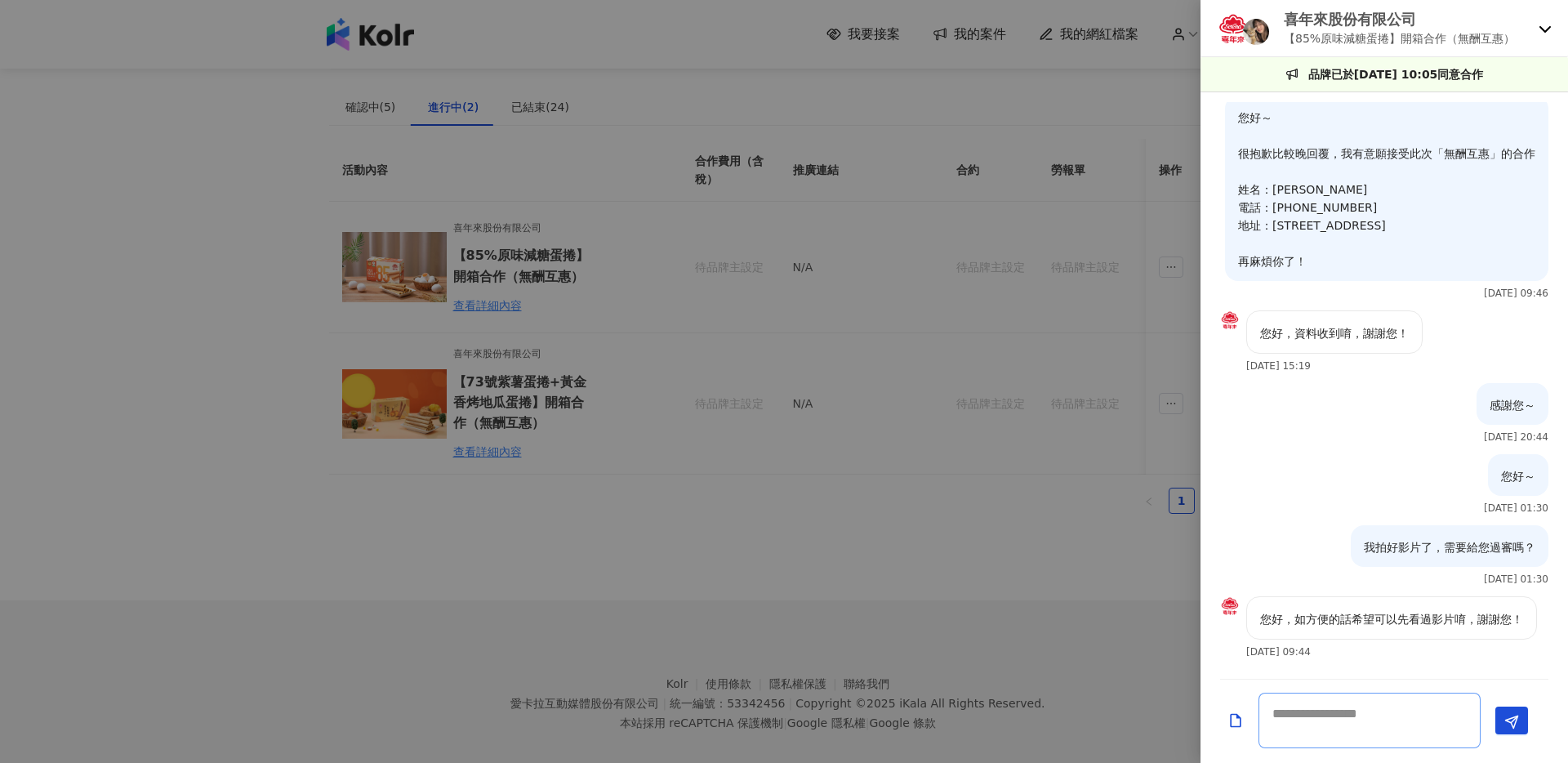
click at [1321, 723] on textarea at bounding box center [1369, 720] width 222 height 55
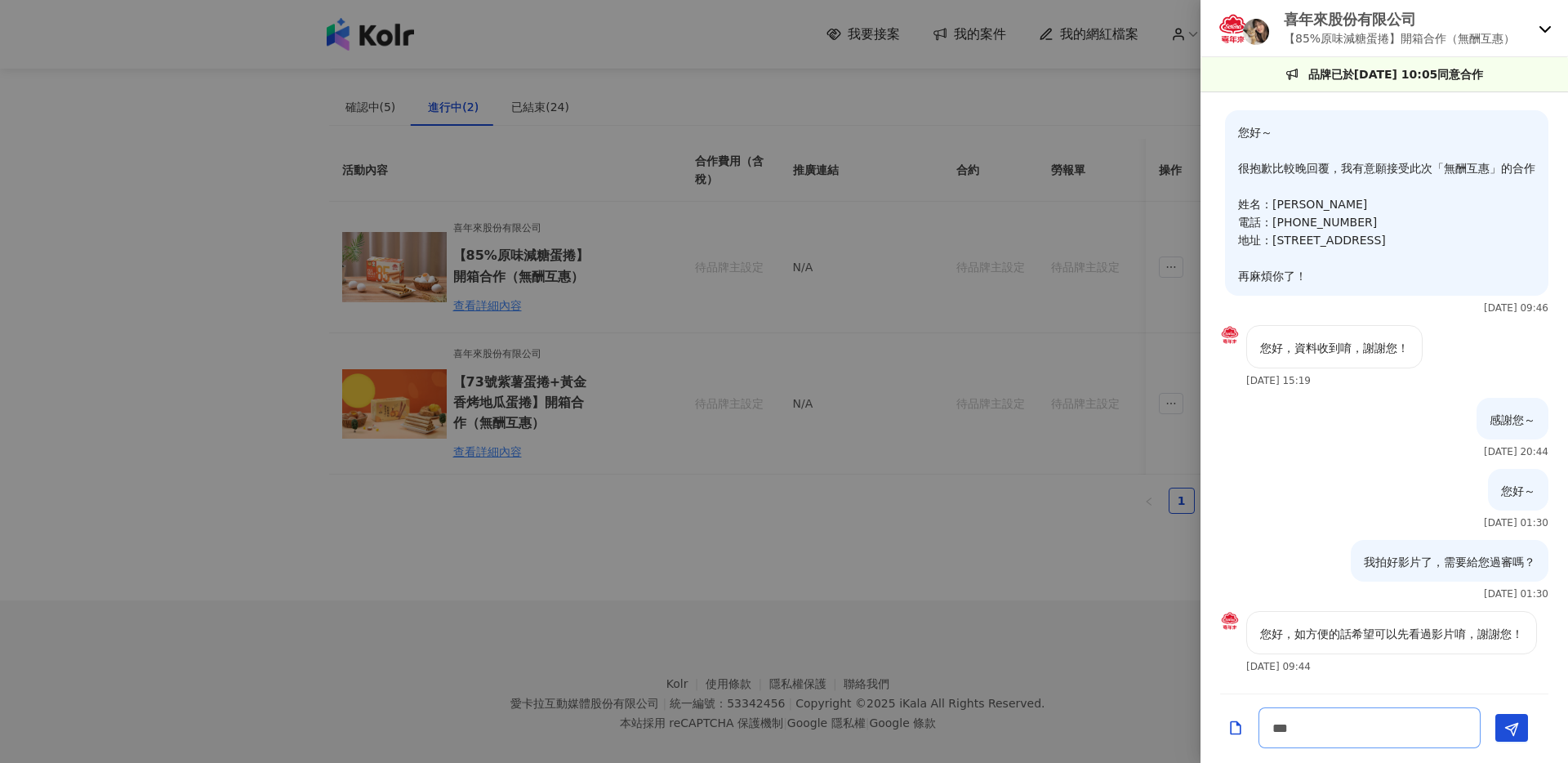
scroll to position [0, 0]
type textarea "******"
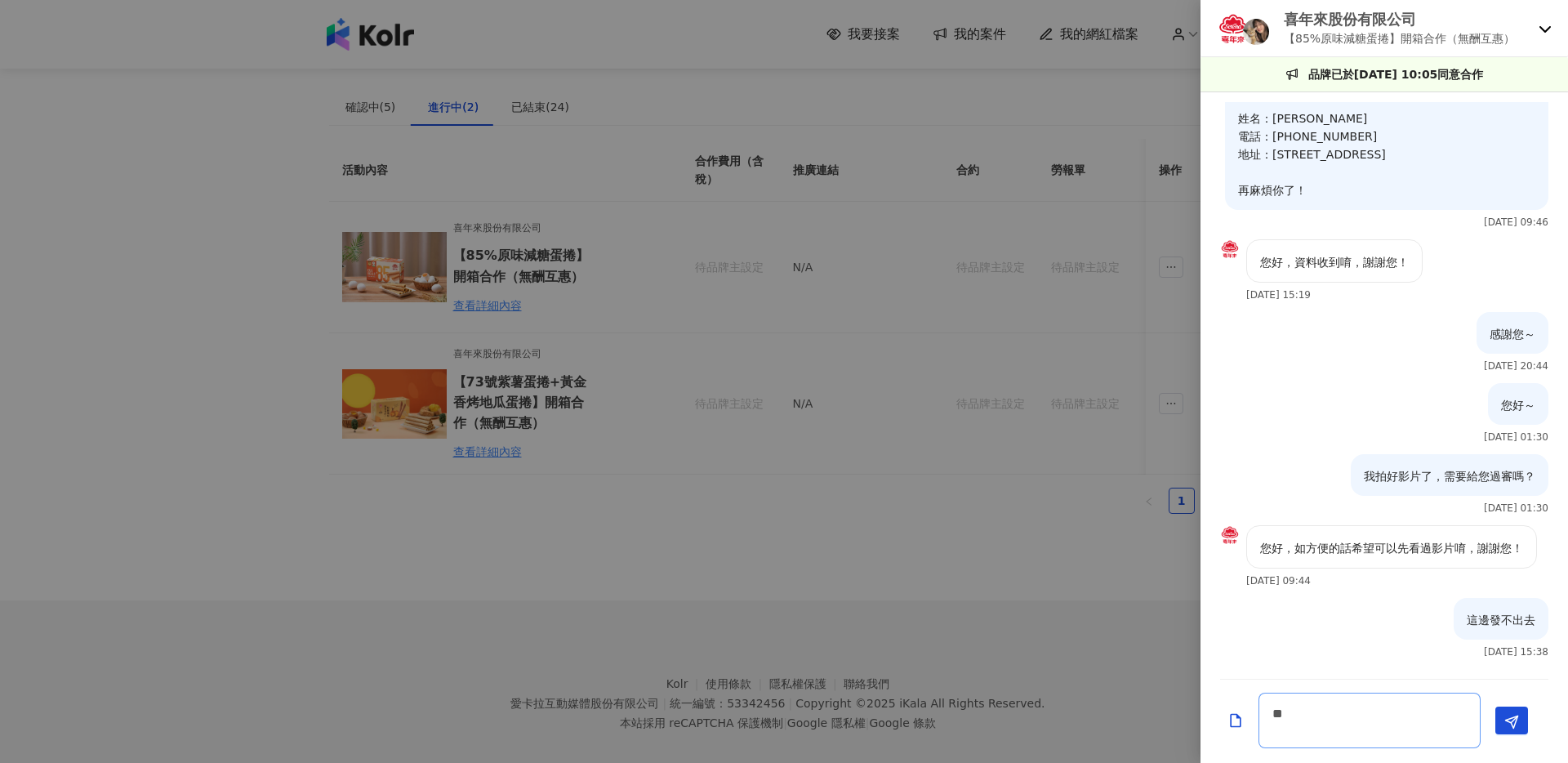
scroll to position [98, 0]
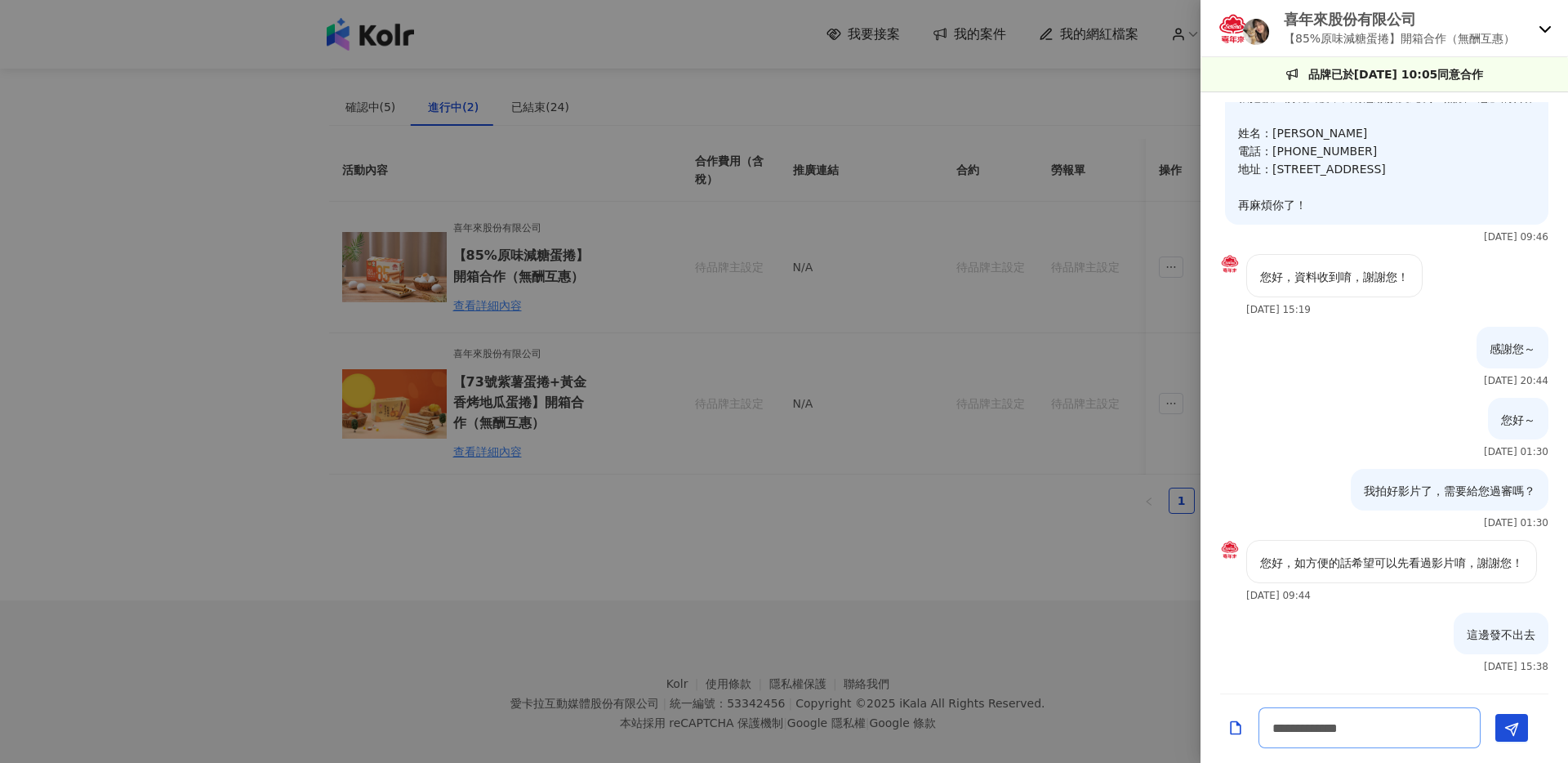
type textarea "**********"
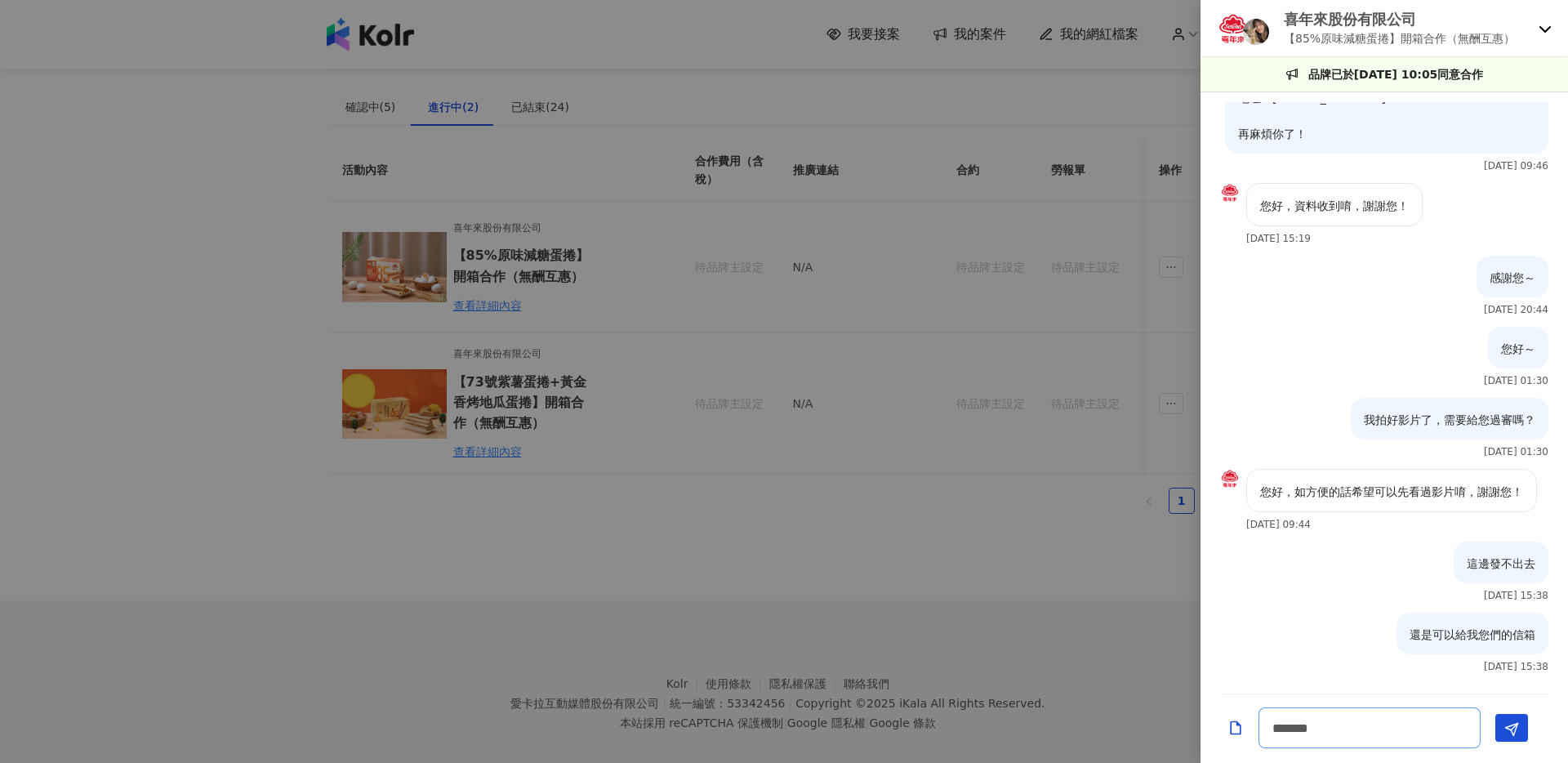
type textarea "********"
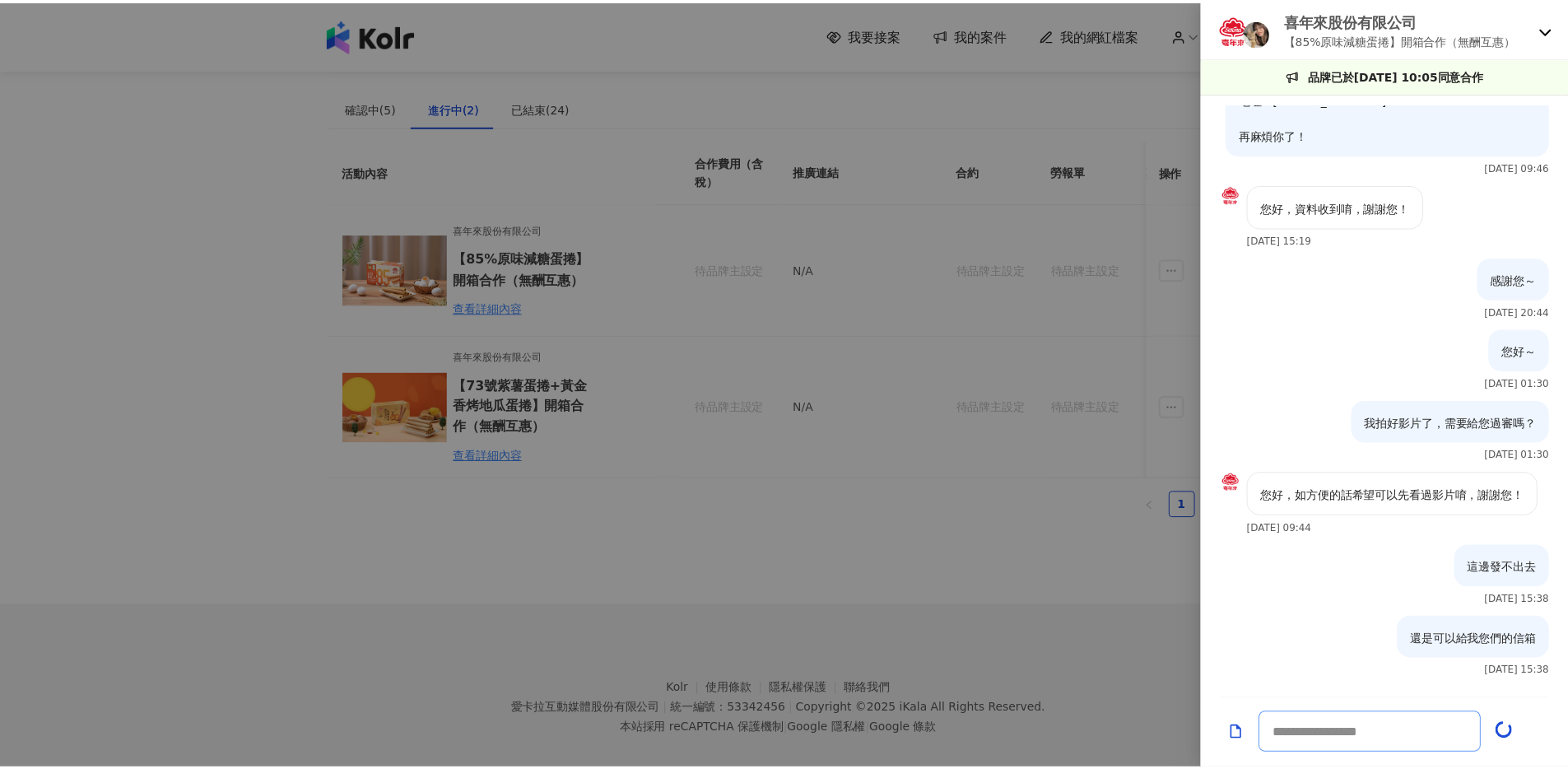
scroll to position [258, 0]
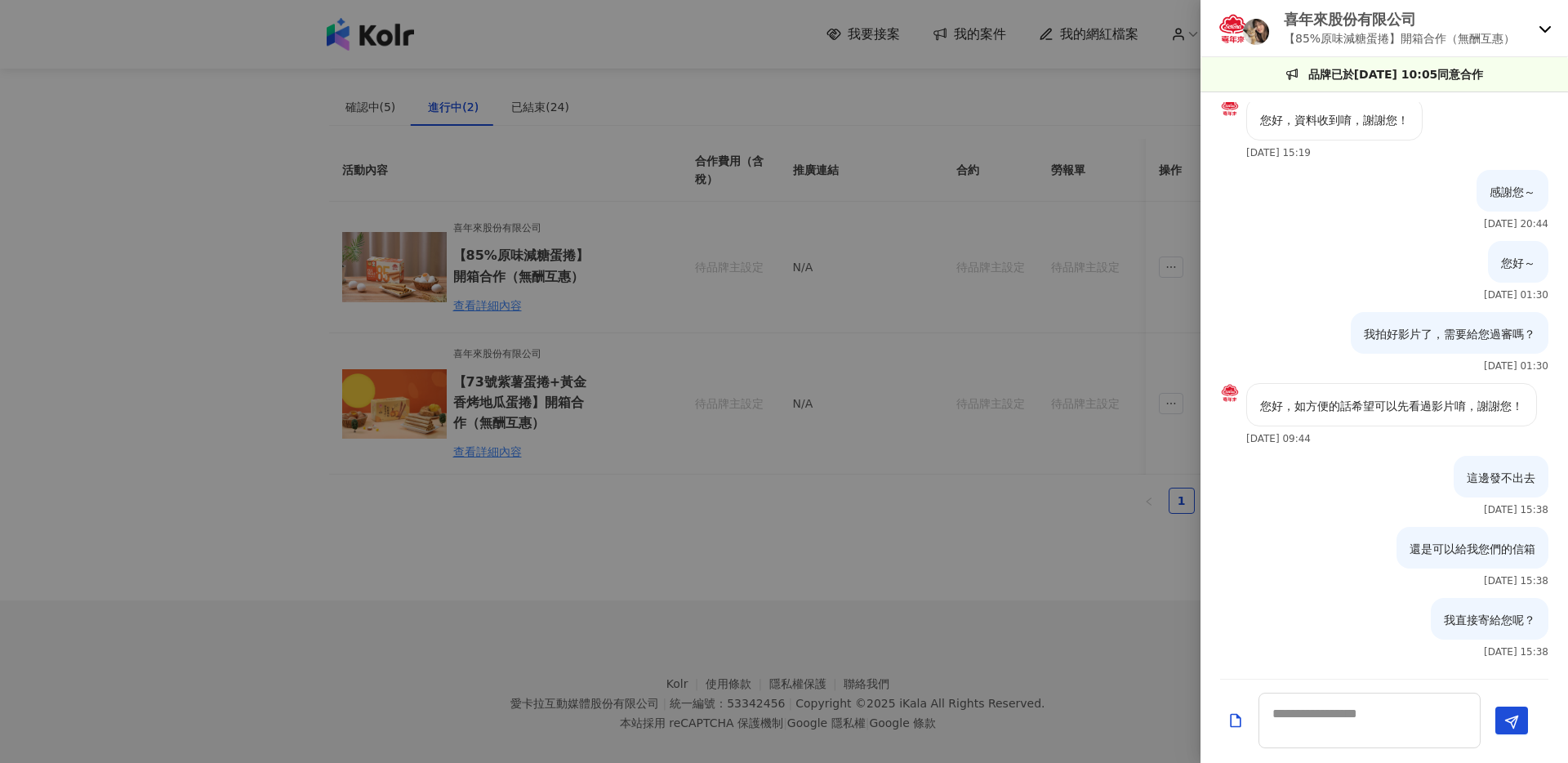
click at [1014, 554] on div at bounding box center [784, 382] width 1568 height 763
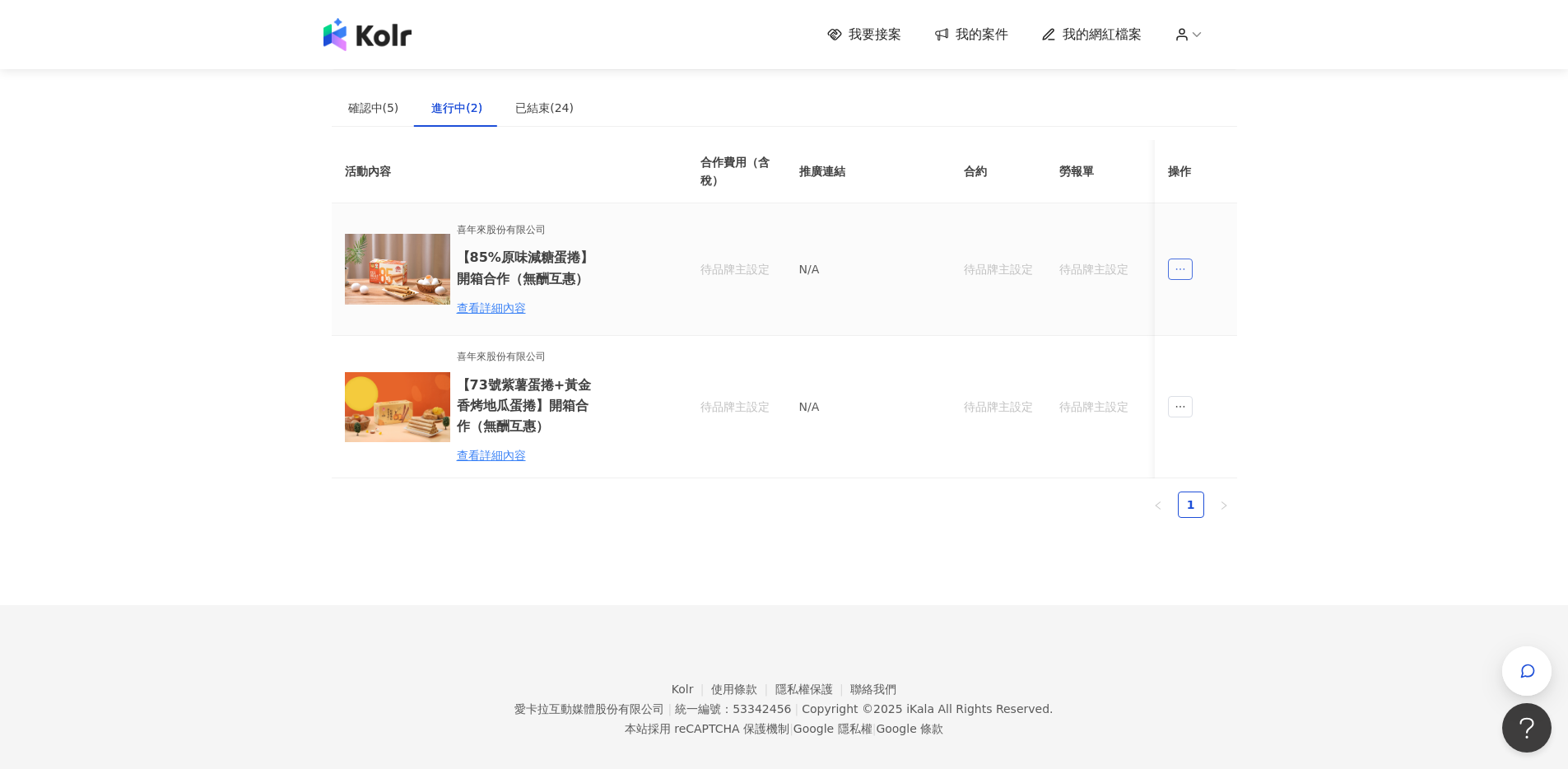
click at [1181, 268] on icon "ellipsis" at bounding box center [1181, 269] width 12 height 12
click at [1190, 349] on div "傳訊" at bounding box center [1209, 344] width 58 height 18
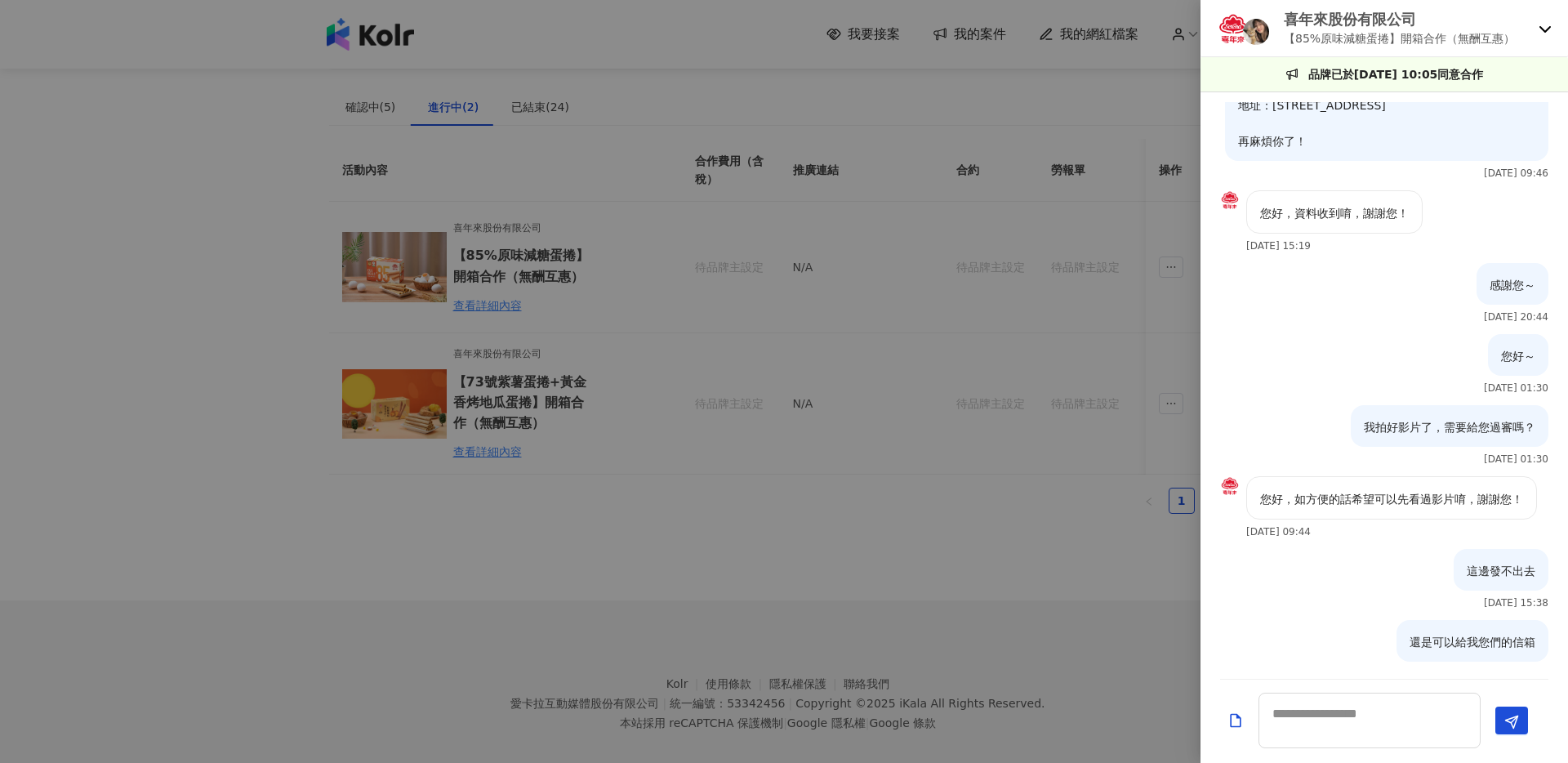
scroll to position [106, 0]
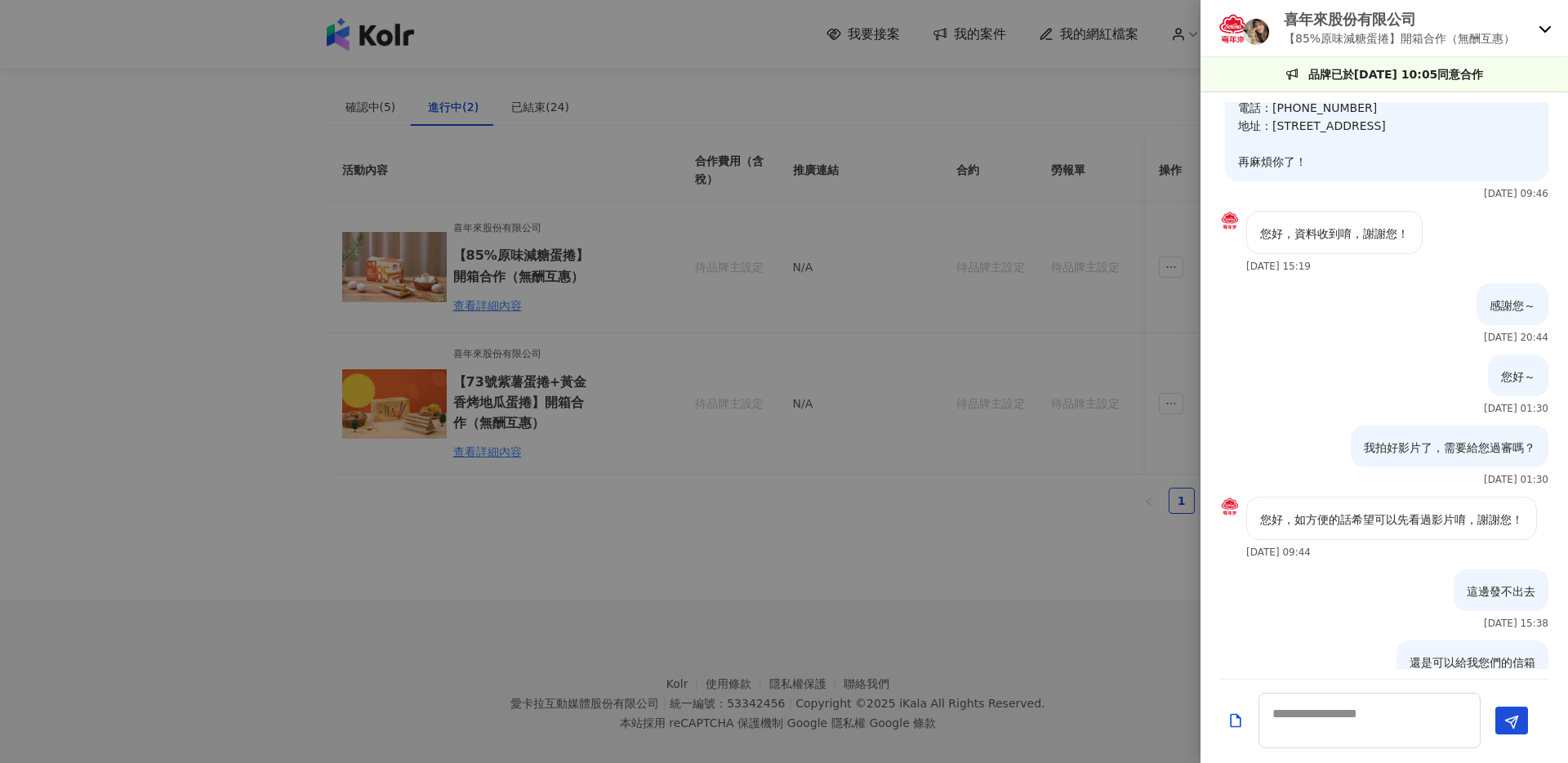
click at [941, 474] on div at bounding box center [784, 382] width 1568 height 763
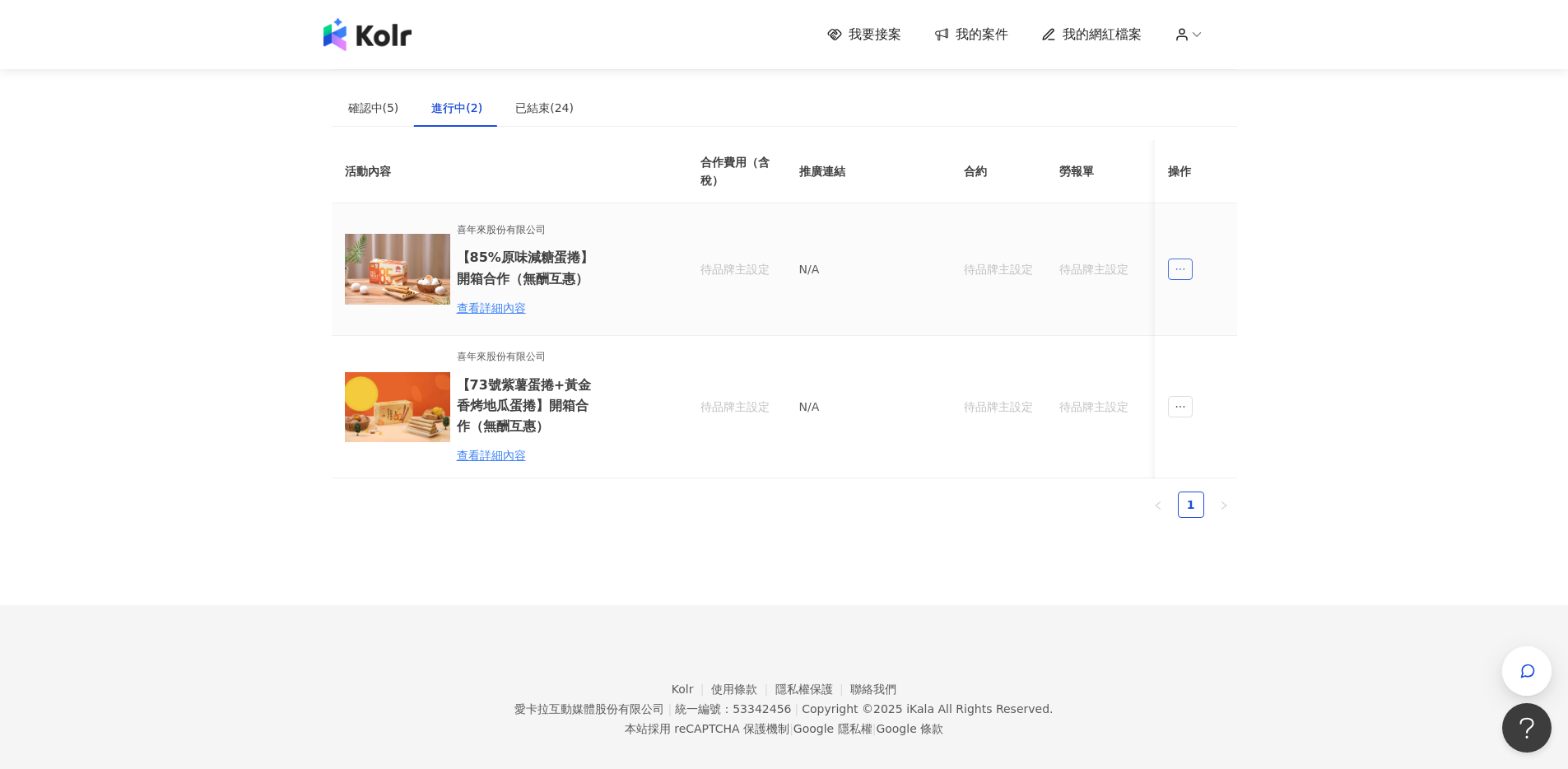
click at [1179, 276] on span "ellipsis" at bounding box center [1181, 269] width 25 height 22
click at [1186, 341] on icon "message" at bounding box center [1187, 344] width 12 height 12
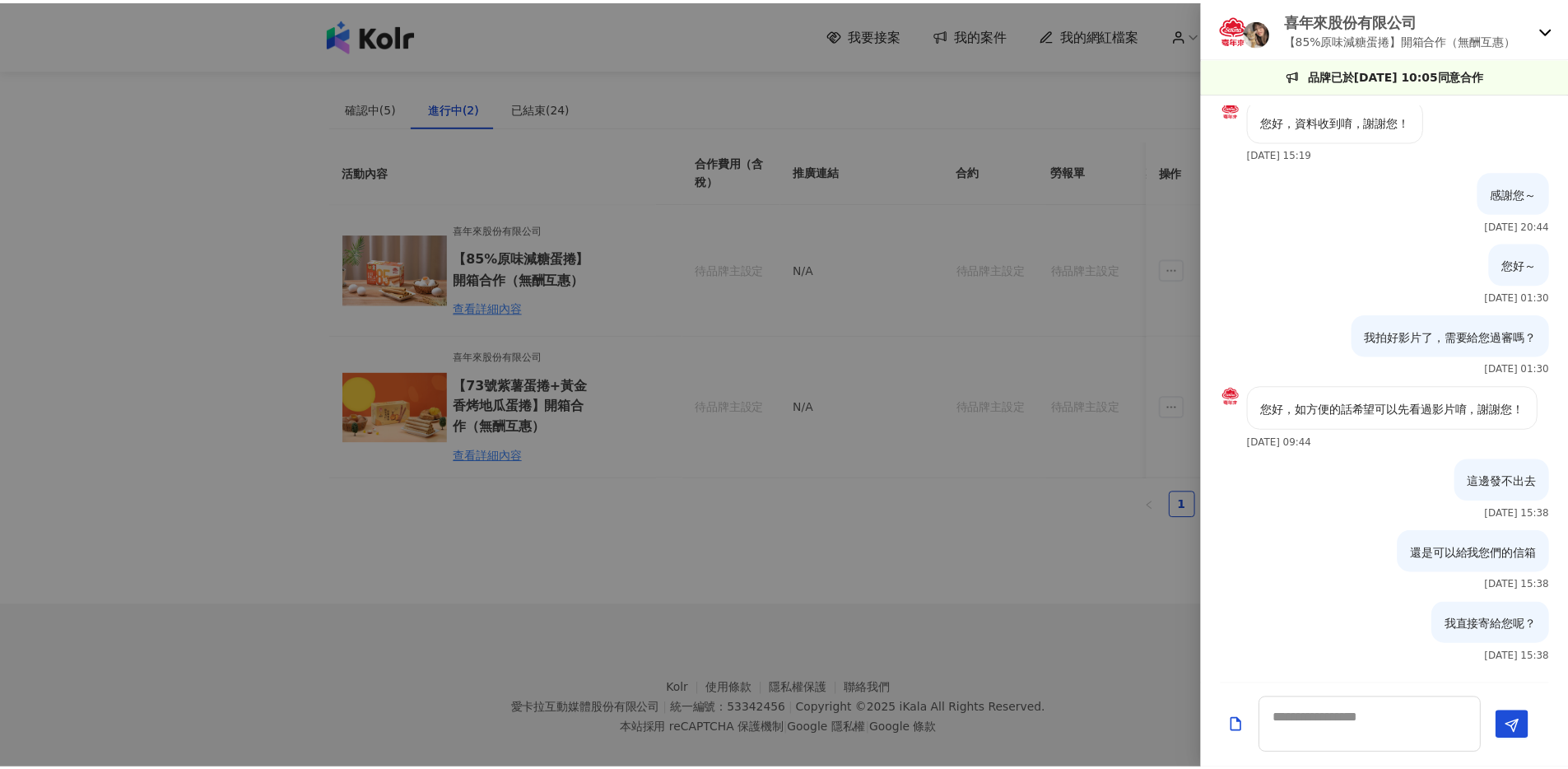
scroll to position [258, 0]
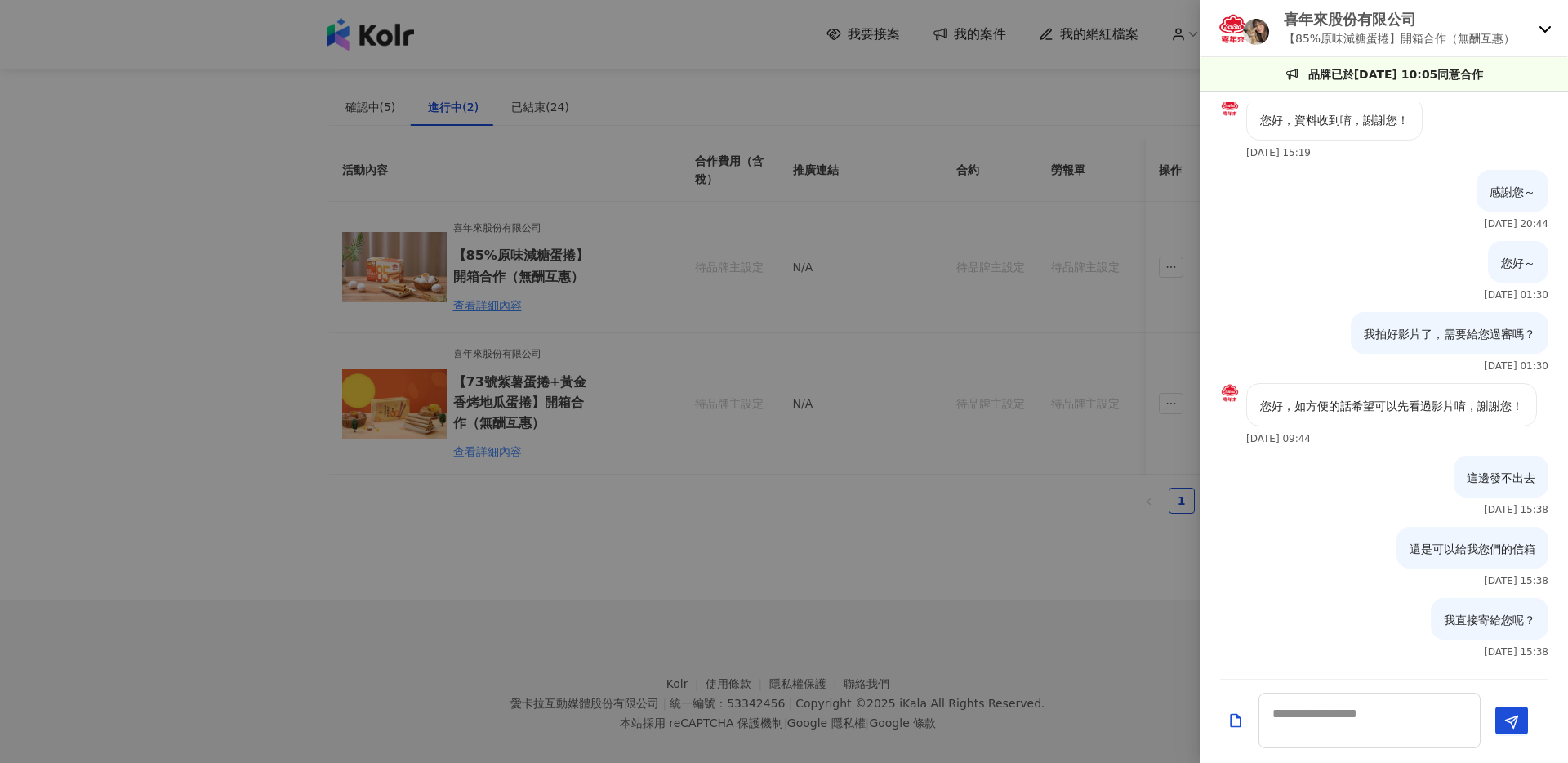
click at [893, 483] on div at bounding box center [784, 382] width 1568 height 763
